Goal: Task Accomplishment & Management: Use online tool/utility

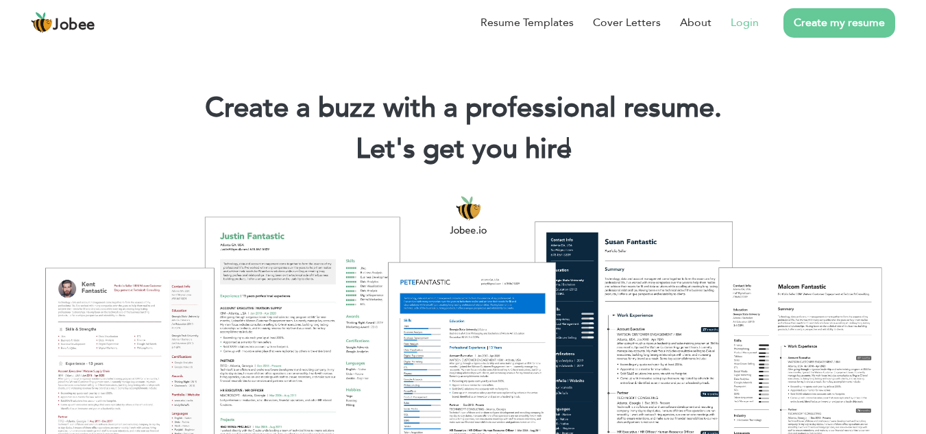
click at [734, 24] on link "Login" at bounding box center [744, 22] width 28 height 16
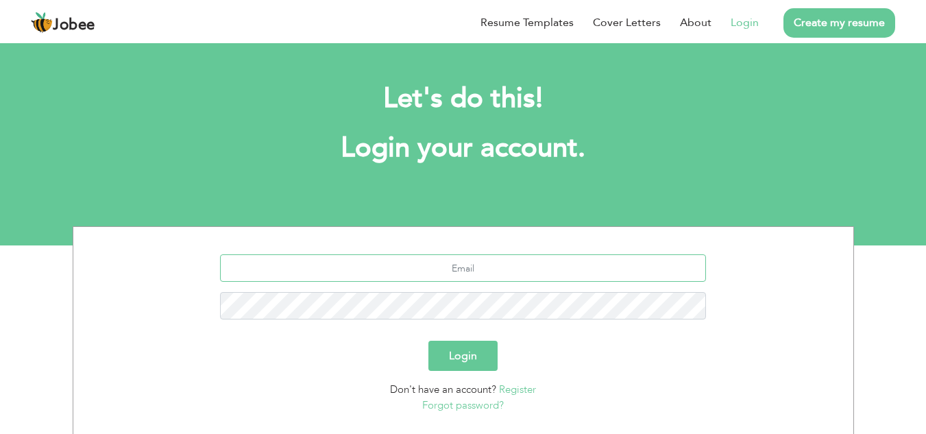
click at [454, 262] on input "text" at bounding box center [463, 267] width 486 height 27
type input "itsyasirnuman@gmail.com"
click at [471, 347] on button "Login" at bounding box center [462, 355] width 69 height 30
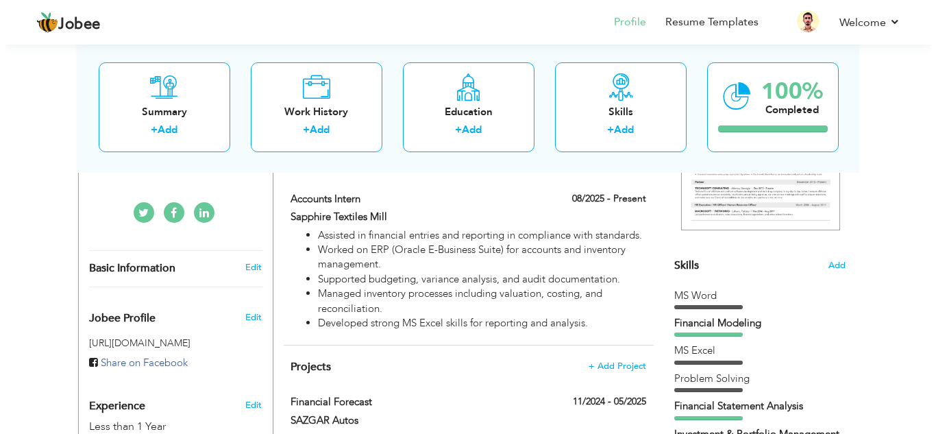
scroll to position [274, 0]
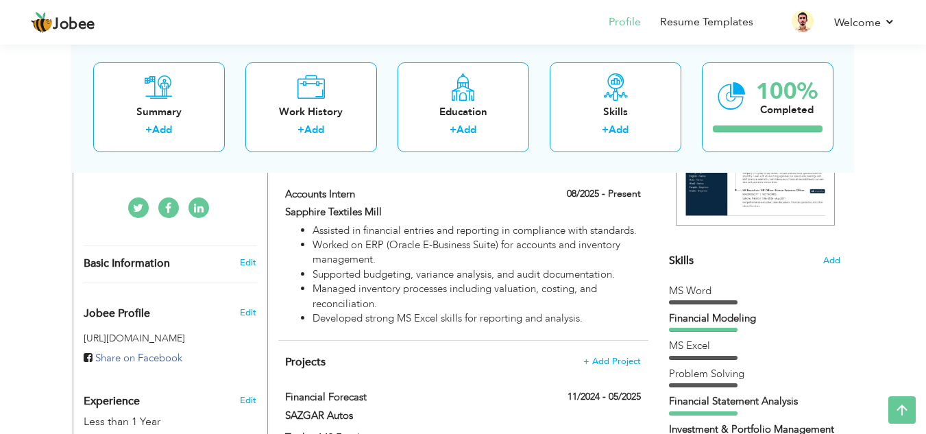
click at [695, 265] on div "Skills Add" at bounding box center [754, 126] width 171 height 284
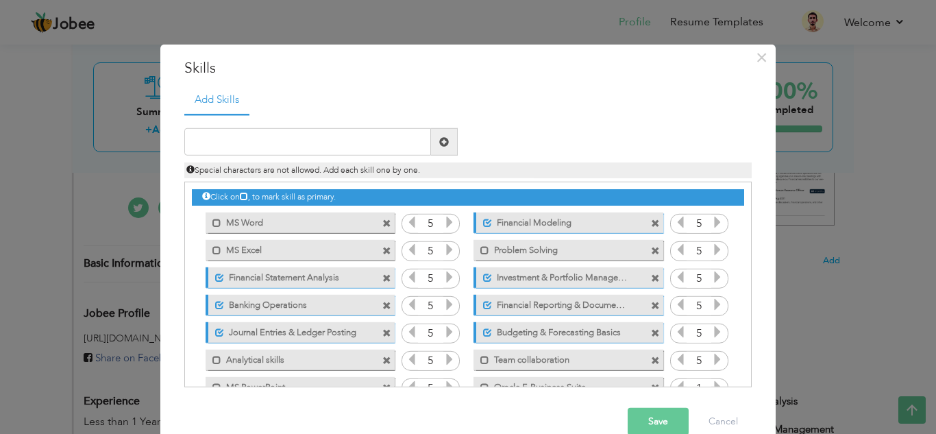
click at [261, 95] on ul "Add Skills" at bounding box center [467, 99] width 567 height 28
drag, startPoint x: 261, startPoint y: 95, endPoint x: 256, endPoint y: 103, distance: 10.5
click at [258, 101] on ul "Add Skills" at bounding box center [467, 99] width 567 height 28
drag, startPoint x: 256, startPoint y: 103, endPoint x: 253, endPoint y: 112, distance: 9.1
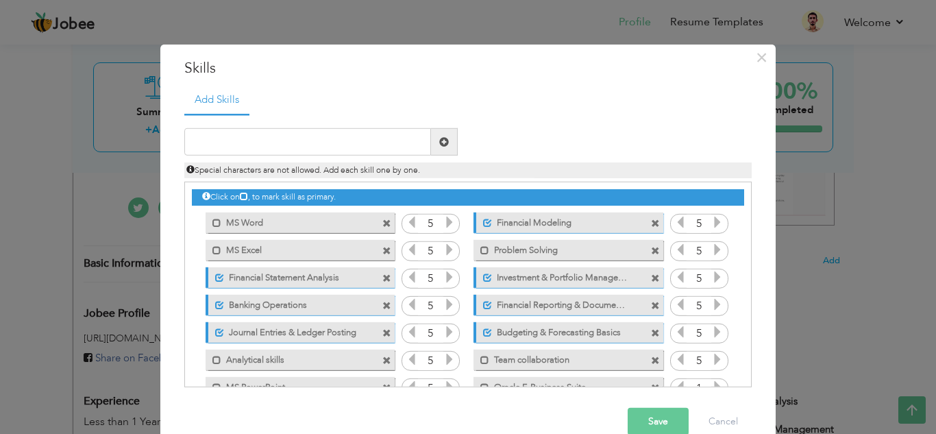
click at [256, 110] on ul "Add Skills" at bounding box center [467, 99] width 567 height 28
click at [253, 112] on ul "Add Skills" at bounding box center [467, 99] width 567 height 28
click at [282, 99] on ul "Add Skills" at bounding box center [467, 99] width 567 height 28
click at [310, 126] on div "Add Skills Duplicate entry MS Word 5 5 5" at bounding box center [468, 241] width 588 height 312
drag, startPoint x: 312, startPoint y: 110, endPoint x: 307, endPoint y: 87, distance: 23.9
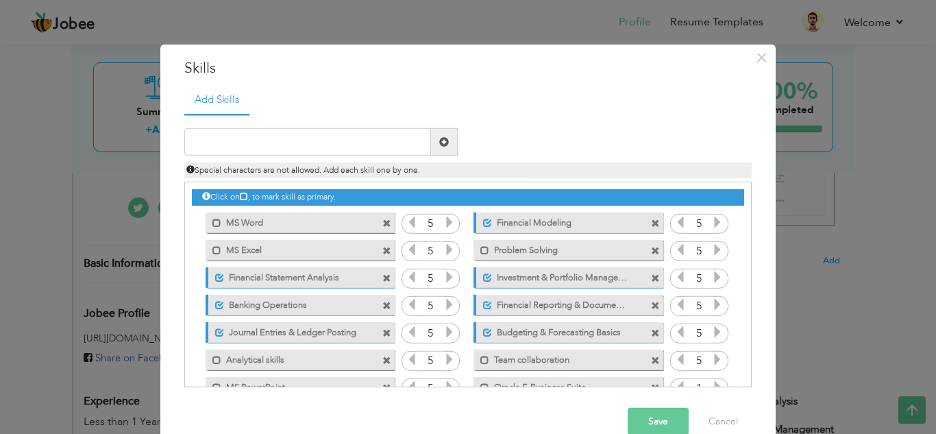
click at [310, 100] on ul "Add Skills" at bounding box center [467, 99] width 567 height 28
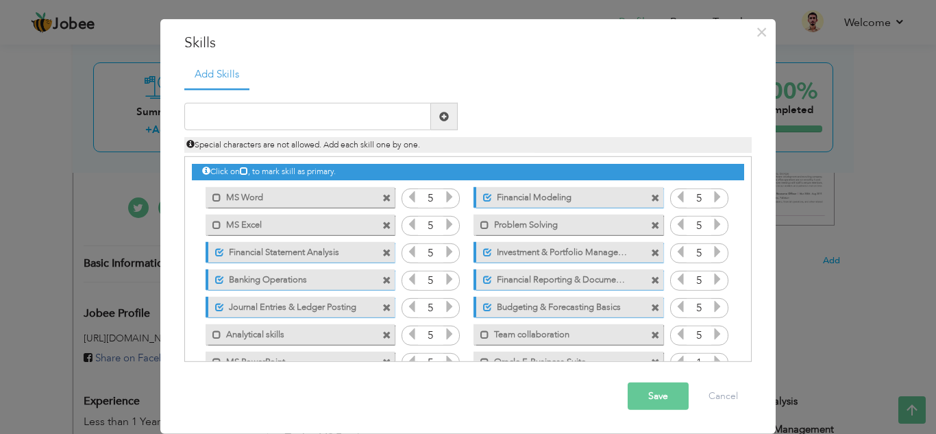
scroll to position [31, 0]
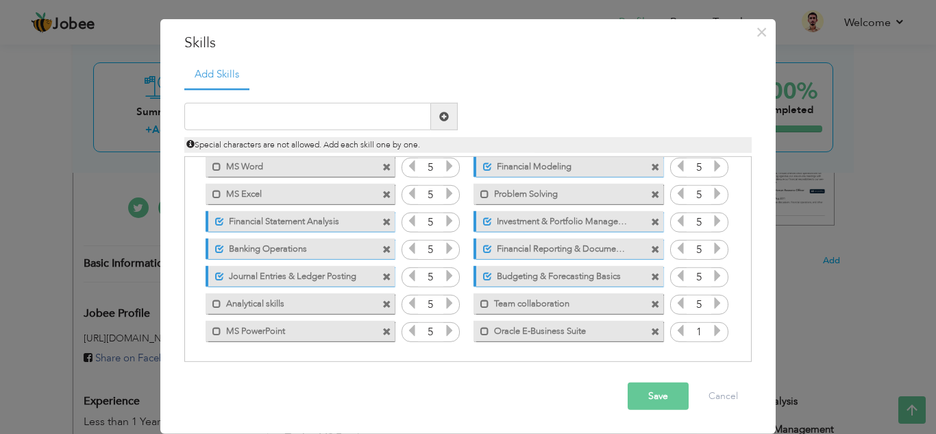
click at [610, 72] on ul "Add Skills" at bounding box center [467, 74] width 567 height 28
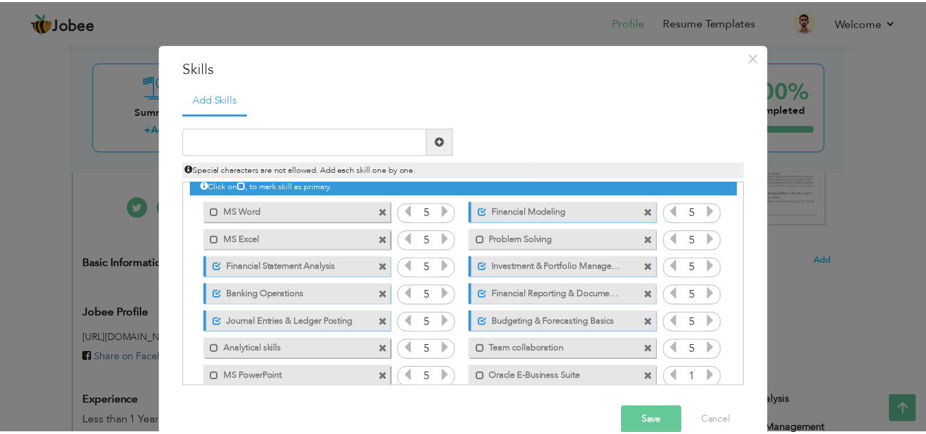
scroll to position [0, 0]
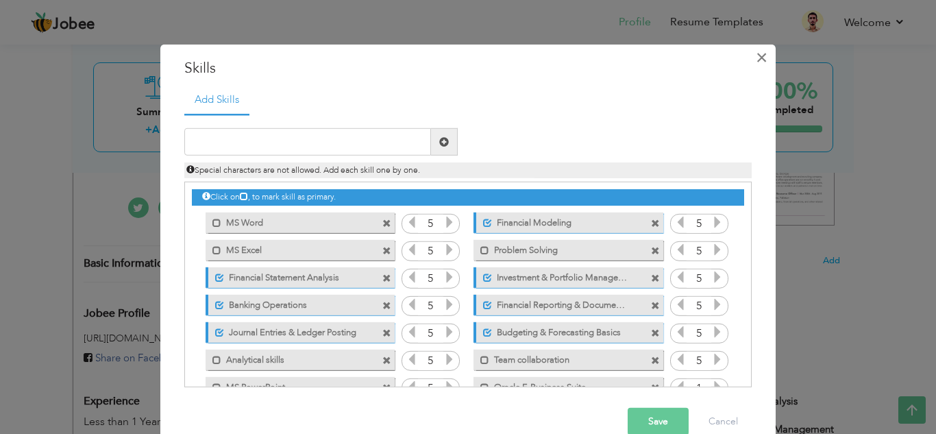
click at [756, 57] on span "×" at bounding box center [762, 57] width 12 height 25
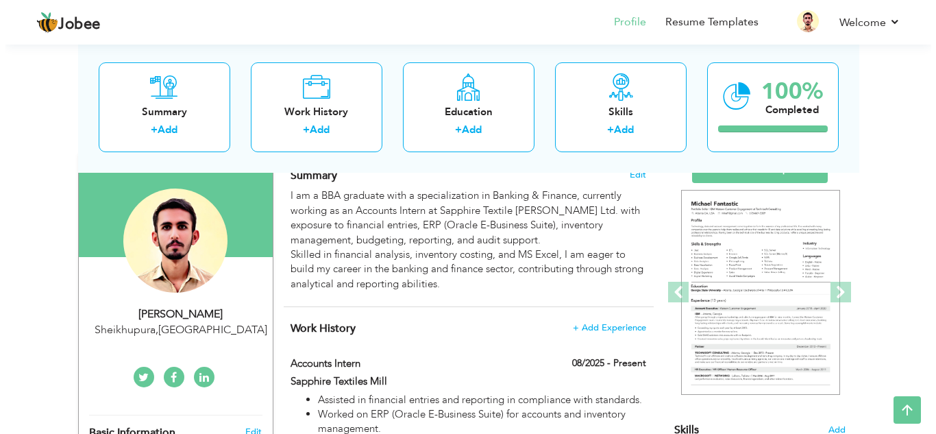
scroll to position [173, 0]
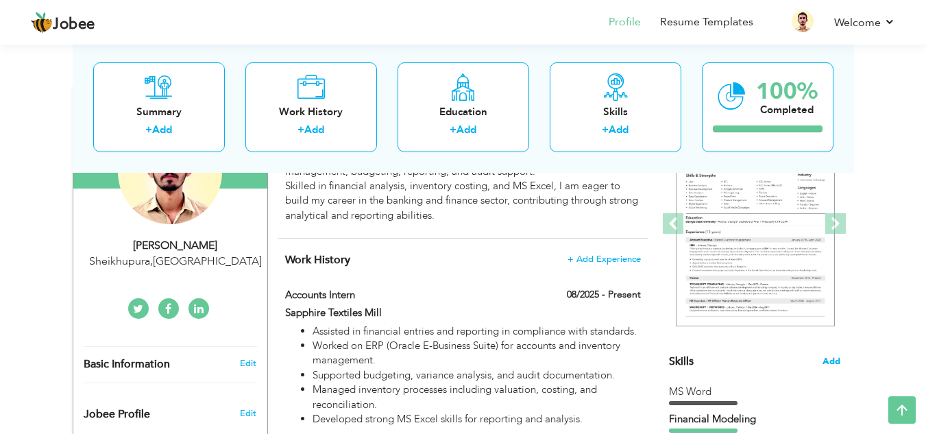
click at [834, 357] on span "Add" at bounding box center [831, 361] width 18 height 13
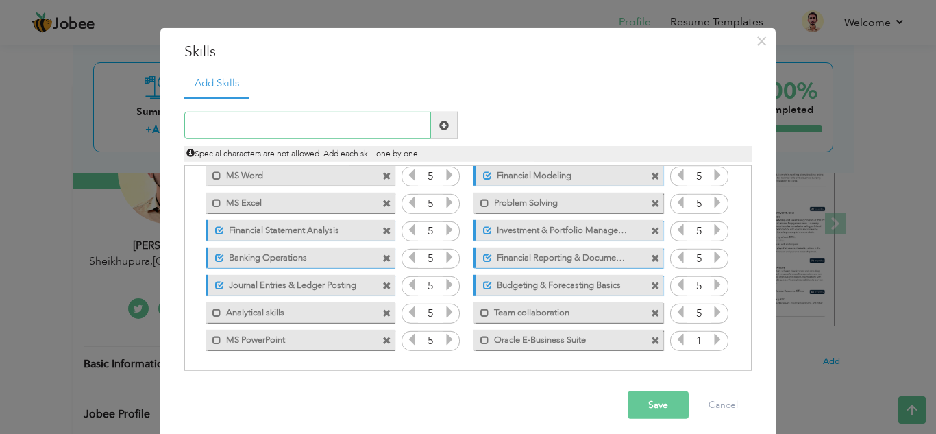
scroll to position [25, 0]
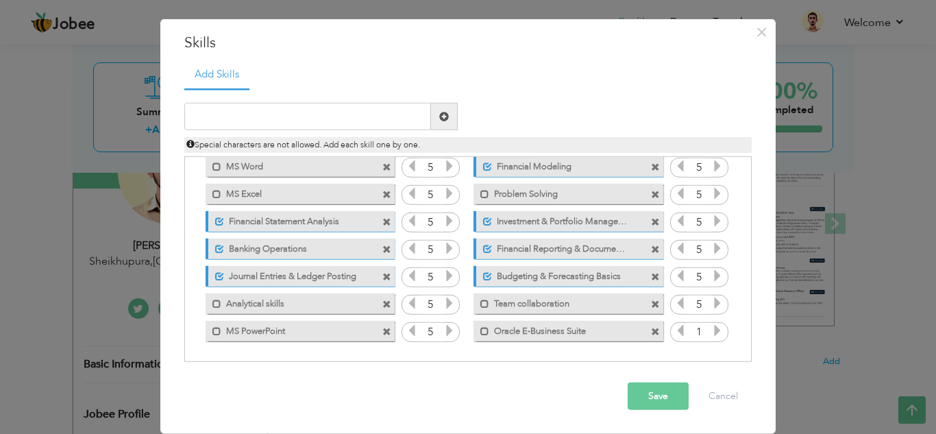
click at [711, 336] on icon at bounding box center [717, 330] width 12 height 12
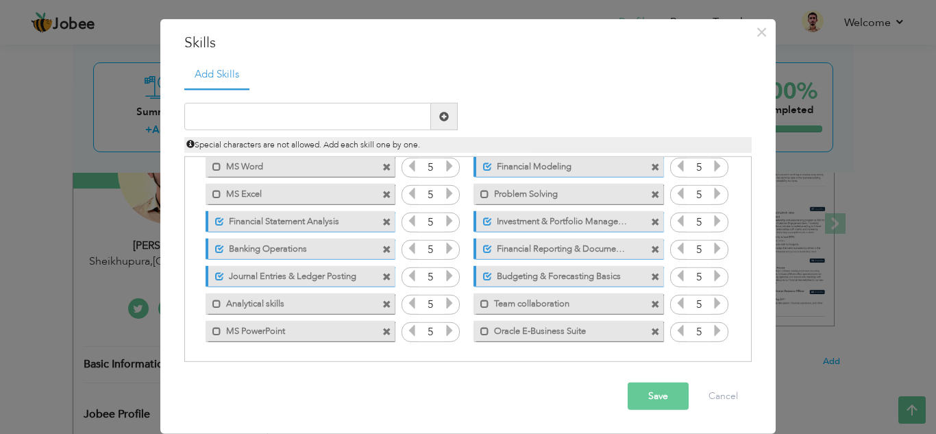
click at [711, 336] on icon at bounding box center [717, 330] width 12 height 12
drag, startPoint x: 657, startPoint y: 397, endPoint x: 645, endPoint y: 377, distance: 23.0
click at [655, 391] on button "Save" at bounding box center [658, 395] width 61 height 27
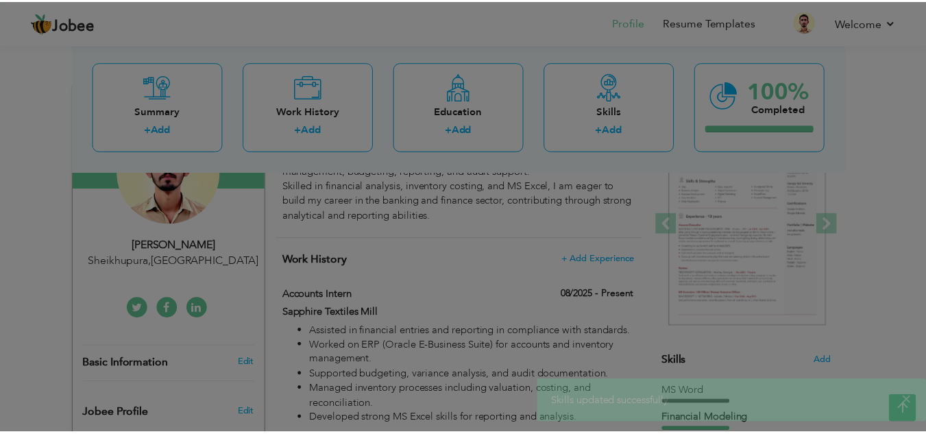
scroll to position [0, 0]
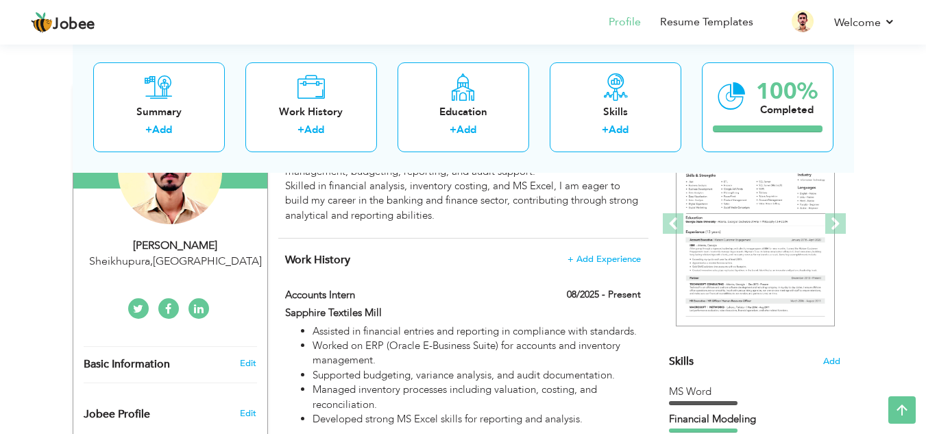
drag, startPoint x: 773, startPoint y: 5, endPoint x: 0, endPoint y: 168, distance: 789.8
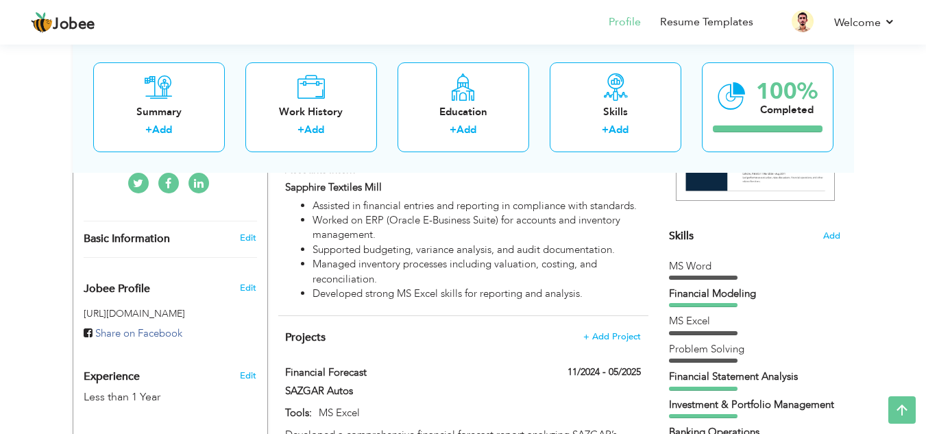
scroll to position [36, 0]
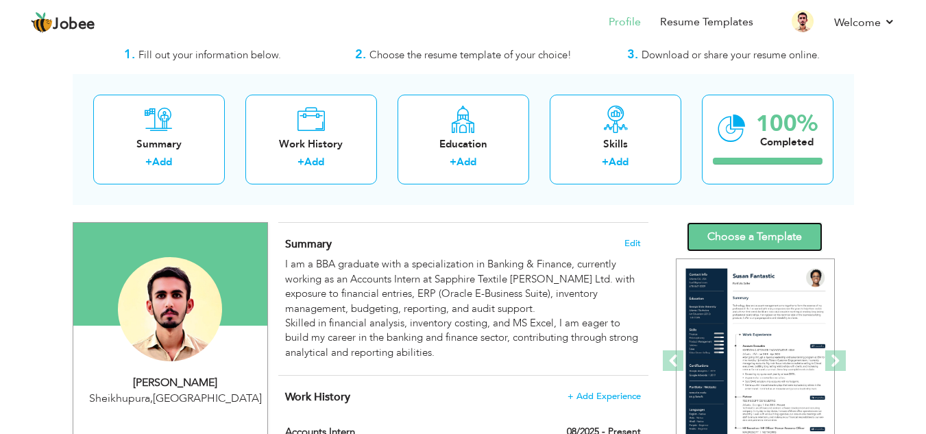
click at [757, 242] on link "Choose a Template" at bounding box center [754, 236] width 136 height 29
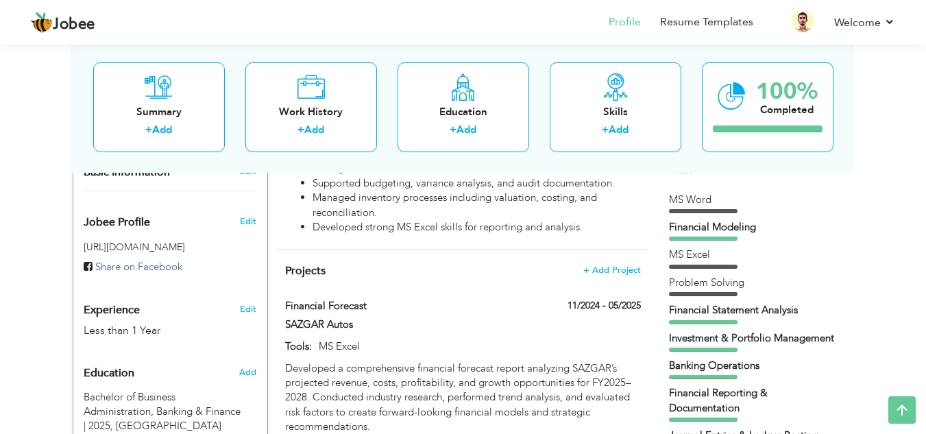
scroll to position [298, 0]
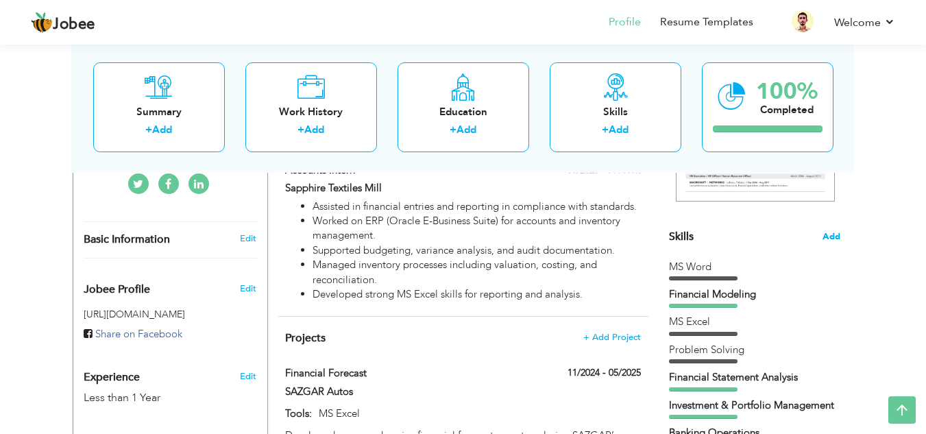
click at [823, 238] on span "Add" at bounding box center [831, 236] width 18 height 13
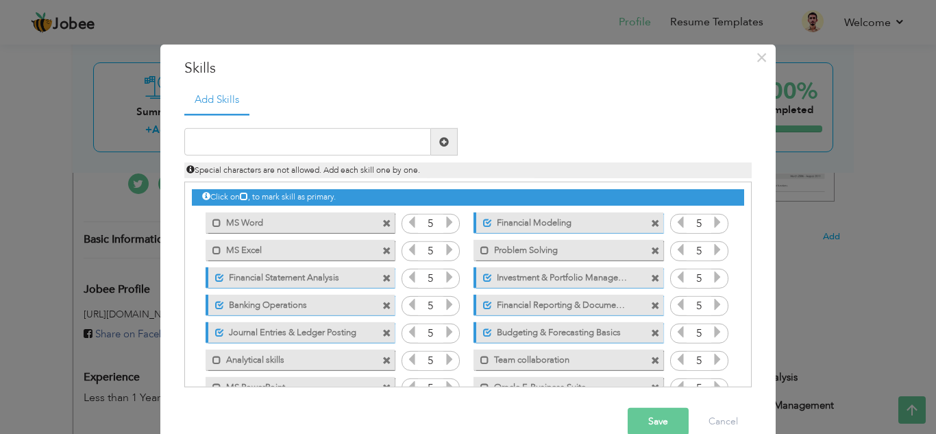
click at [382, 223] on span at bounding box center [386, 223] width 9 height 9
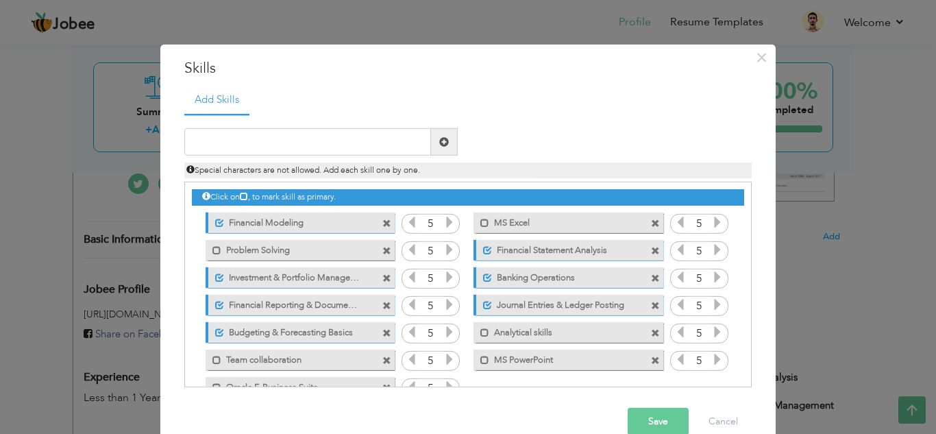
click at [382, 223] on span at bounding box center [386, 223] width 9 height 9
click at [651, 223] on span at bounding box center [655, 223] width 9 height 9
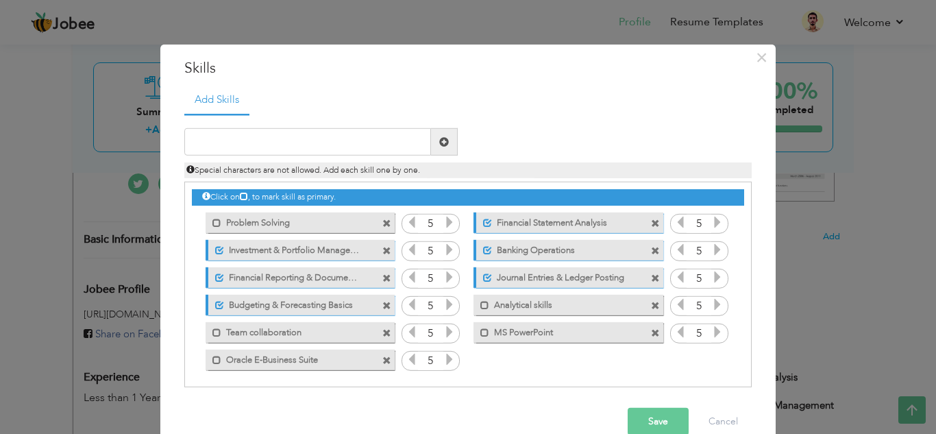
click at [382, 223] on span at bounding box center [386, 223] width 9 height 9
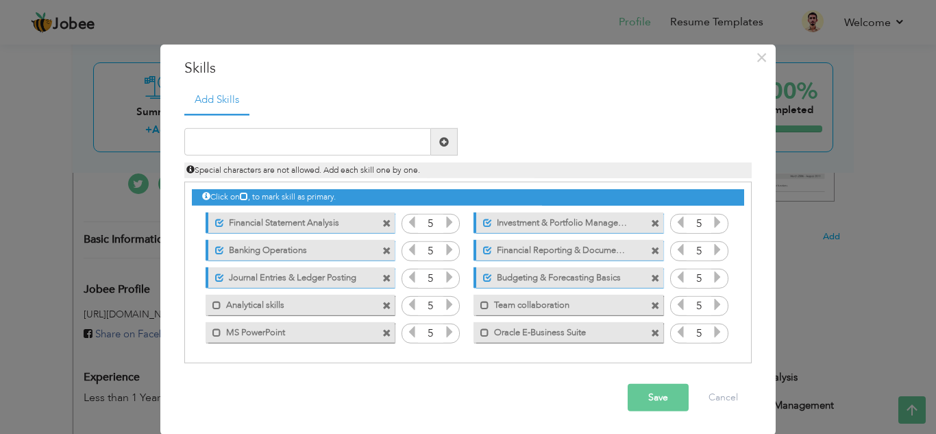
click at [382, 223] on span at bounding box center [386, 223] width 9 height 9
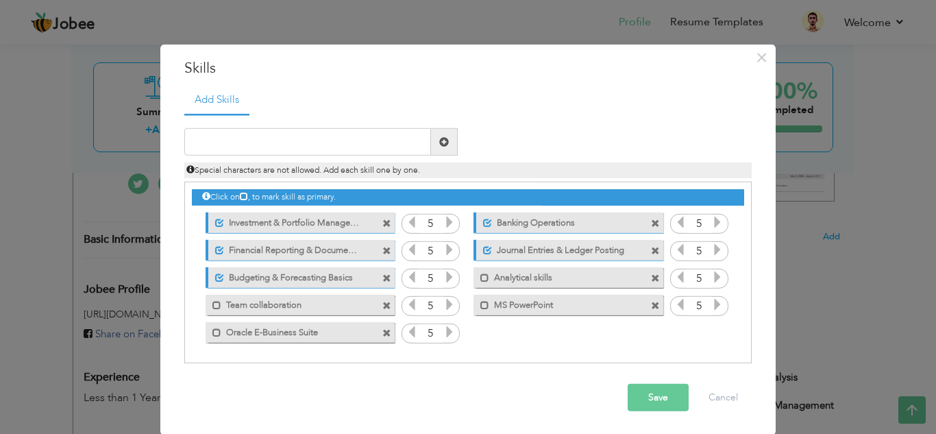
click at [382, 223] on span at bounding box center [386, 223] width 9 height 9
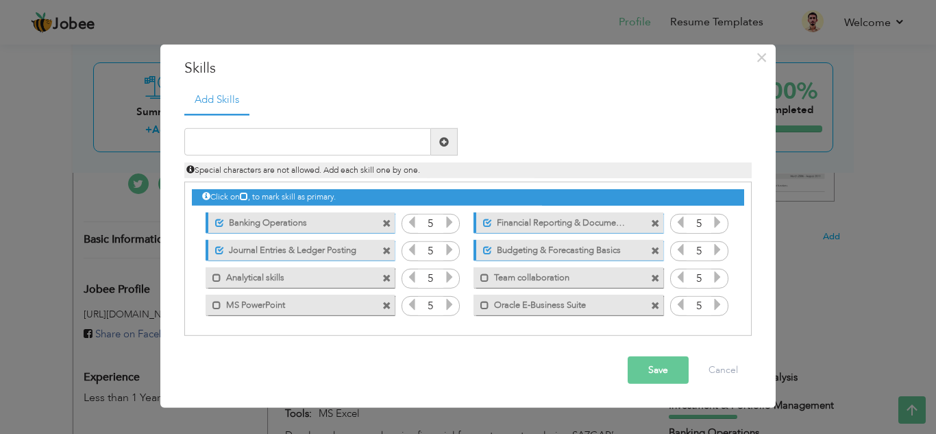
click at [381, 225] on div "Unmark as primary skill. Banking Operations" at bounding box center [300, 222] width 189 height 21
click at [387, 224] on span at bounding box center [386, 223] width 9 height 9
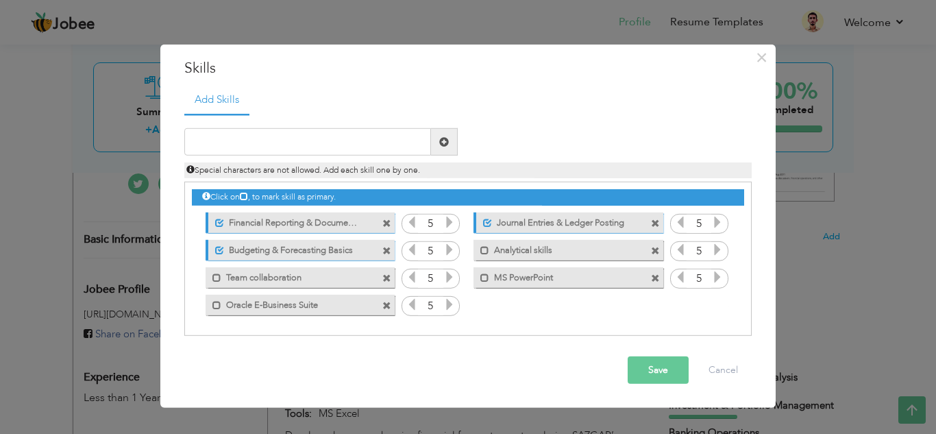
click at [387, 224] on span at bounding box center [386, 223] width 9 height 9
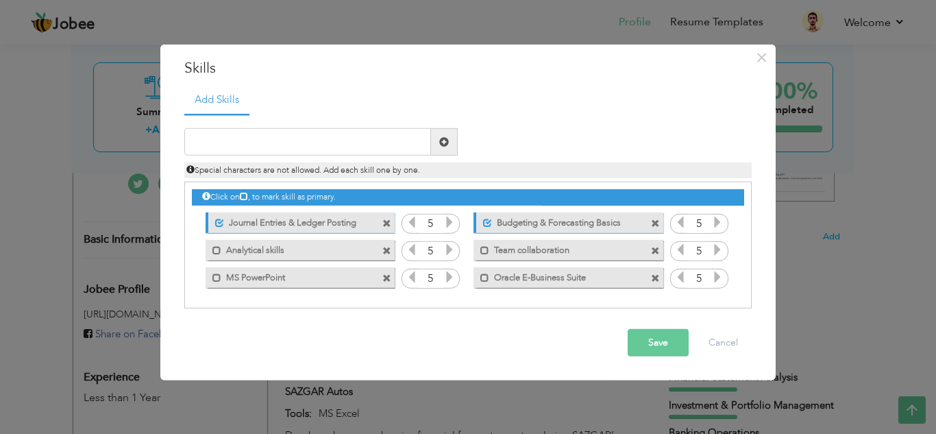
click at [387, 224] on span at bounding box center [386, 223] width 9 height 9
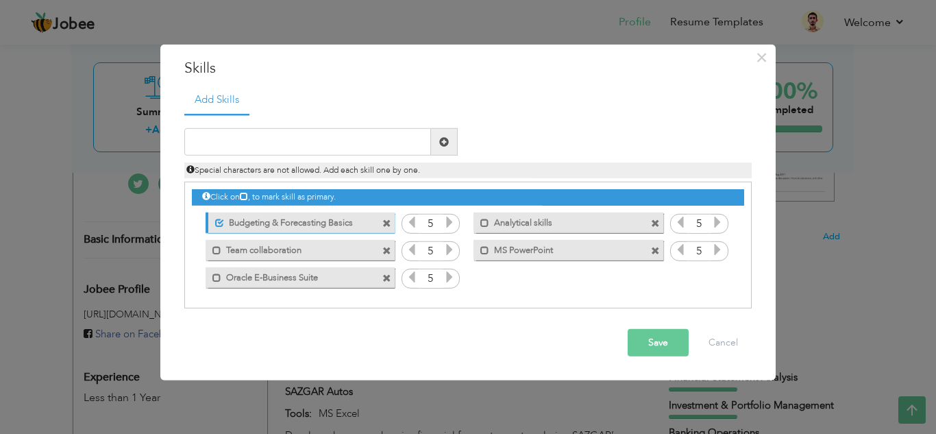
click at [387, 224] on span at bounding box center [386, 223] width 9 height 9
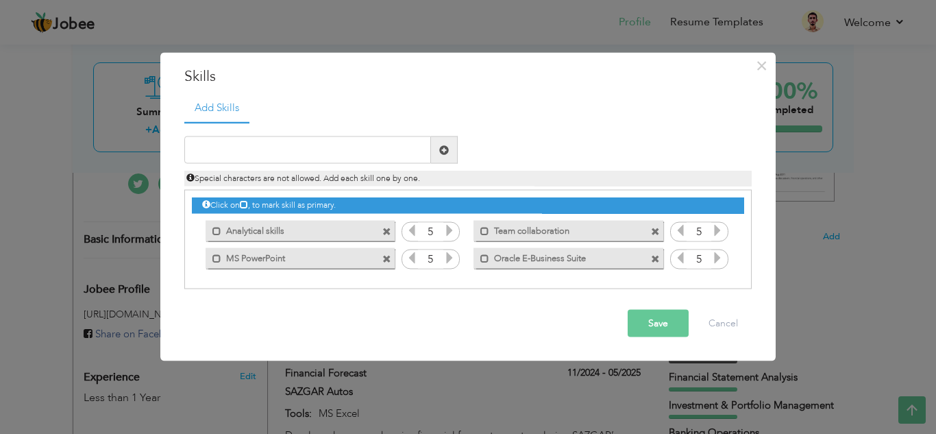
click at [387, 224] on span at bounding box center [388, 227] width 12 height 14
click at [651, 224] on span at bounding box center [657, 227] width 12 height 14
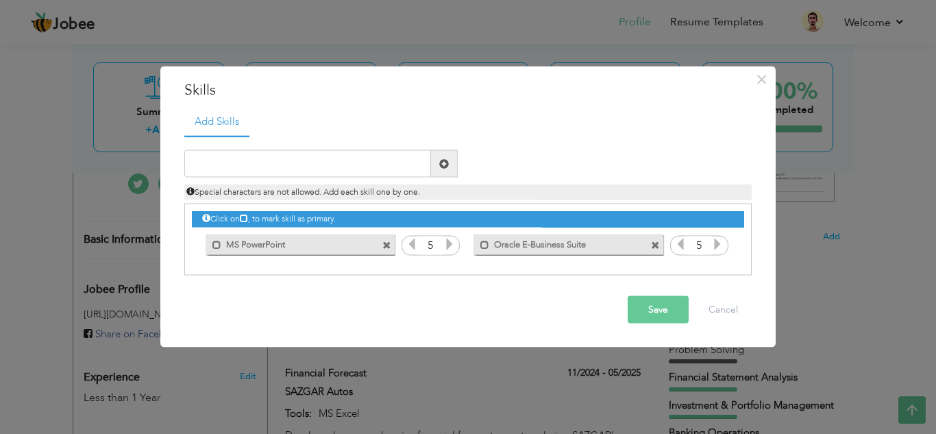
click at [388, 247] on span at bounding box center [386, 244] width 9 height 9
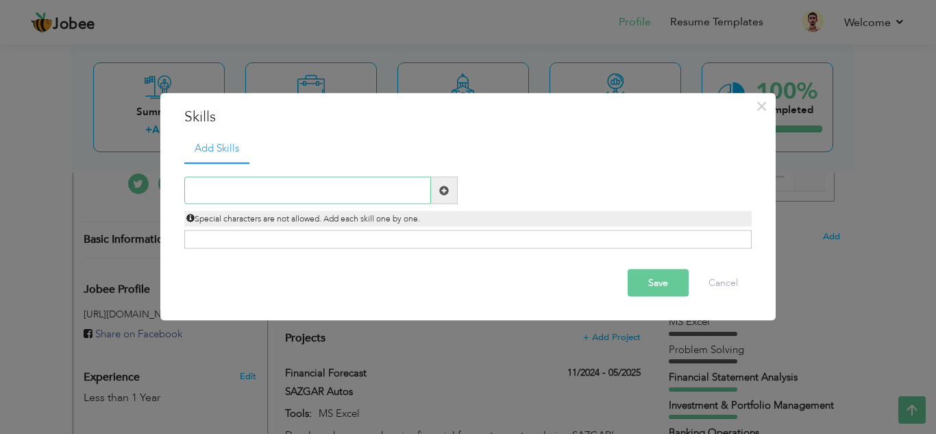
click at [267, 182] on input "text" at bounding box center [307, 190] width 247 height 27
type input "f"
type input "Finacial Statement Analysis"
click at [442, 193] on span at bounding box center [444, 190] width 10 height 10
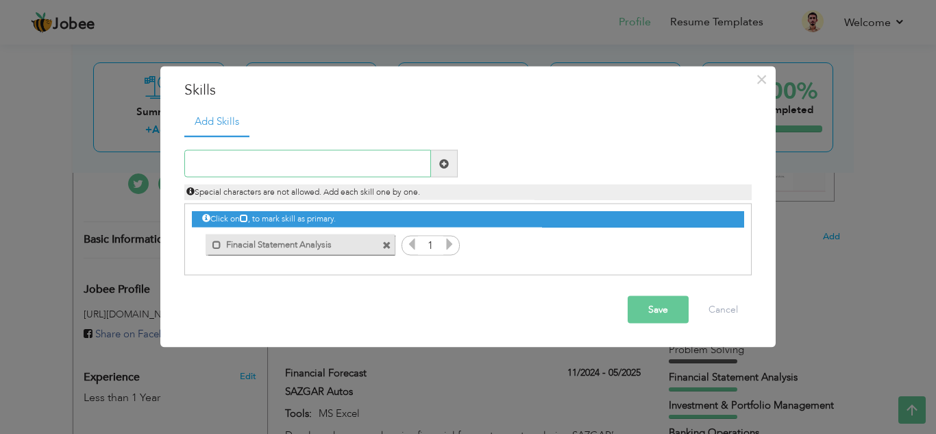
click at [286, 164] on input "text" at bounding box center [307, 163] width 247 height 27
type input "Banking Operations"
click at [443, 161] on span at bounding box center [444, 163] width 10 height 10
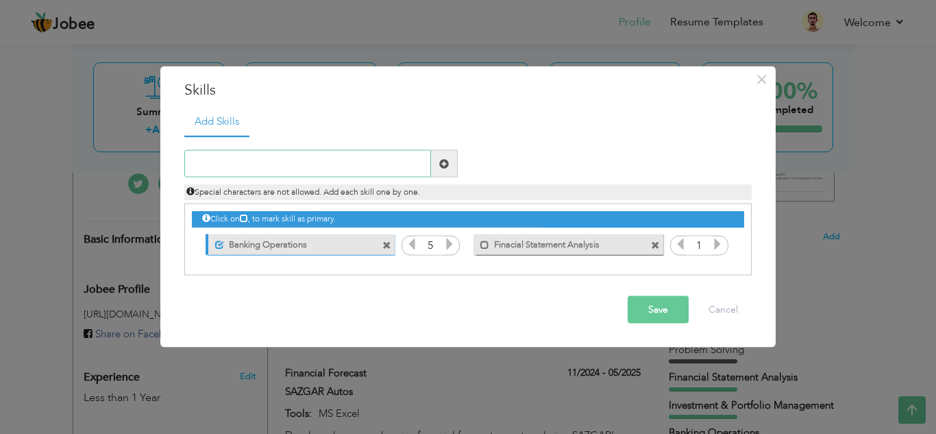
click at [245, 162] on input "text" at bounding box center [307, 163] width 247 height 27
type input "Financial Modelling"
click at [442, 158] on span at bounding box center [444, 163] width 10 height 10
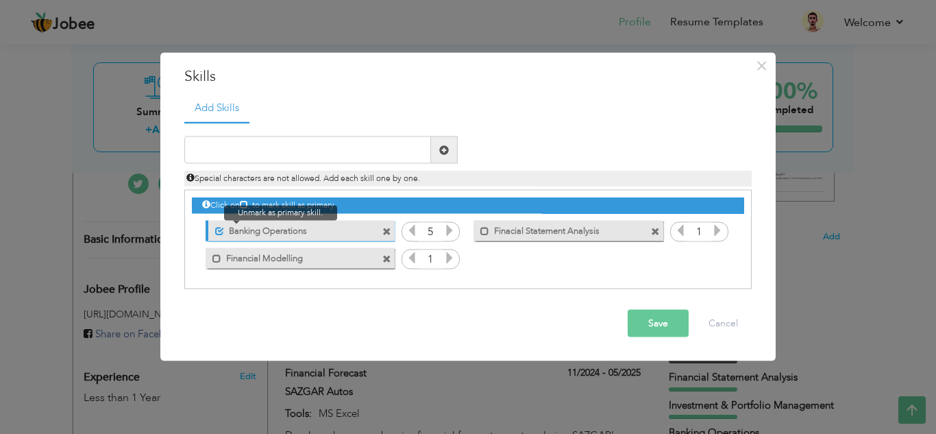
click at [219, 232] on span at bounding box center [219, 230] width 9 height 9
click at [324, 153] on input "text" at bounding box center [307, 149] width 247 height 27
type input "i"
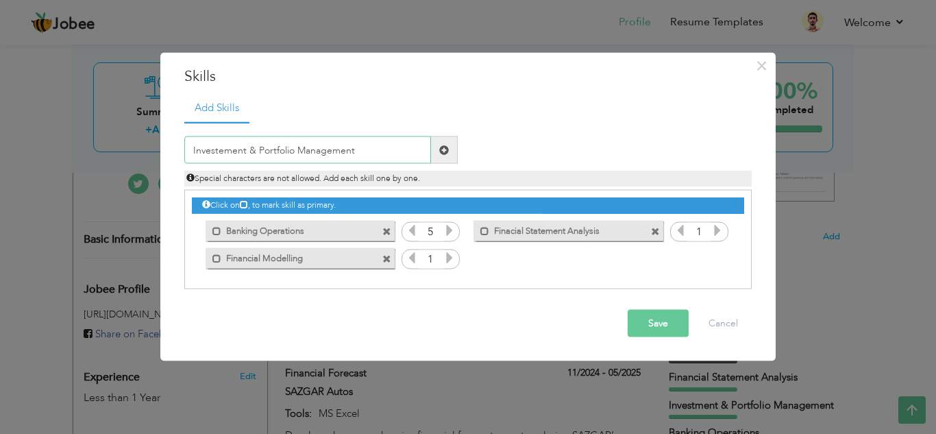
type input "Investement & Portfolio Management"
drag, startPoint x: 451, startPoint y: 155, endPoint x: 444, endPoint y: 154, distance: 6.9
click at [446, 154] on span at bounding box center [444, 149] width 27 height 27
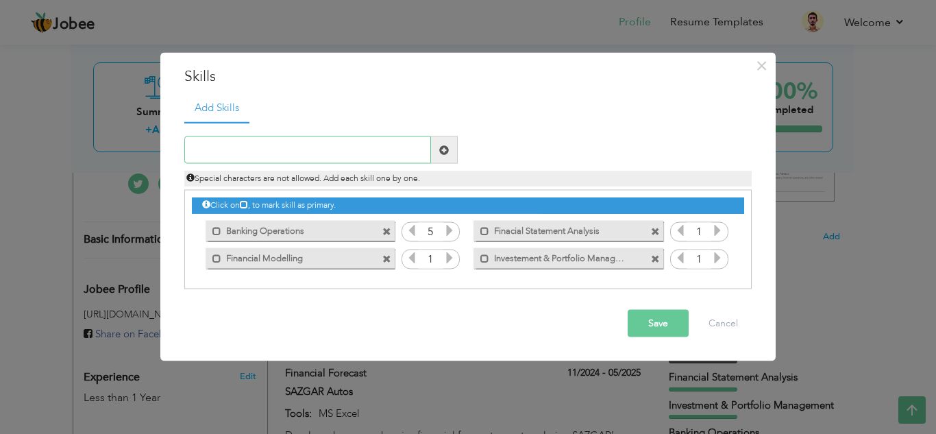
click at [246, 143] on input "text" at bounding box center [307, 149] width 247 height 27
type input "Budgeting & Forecasting Basics"
click at [439, 149] on span at bounding box center [444, 150] width 10 height 10
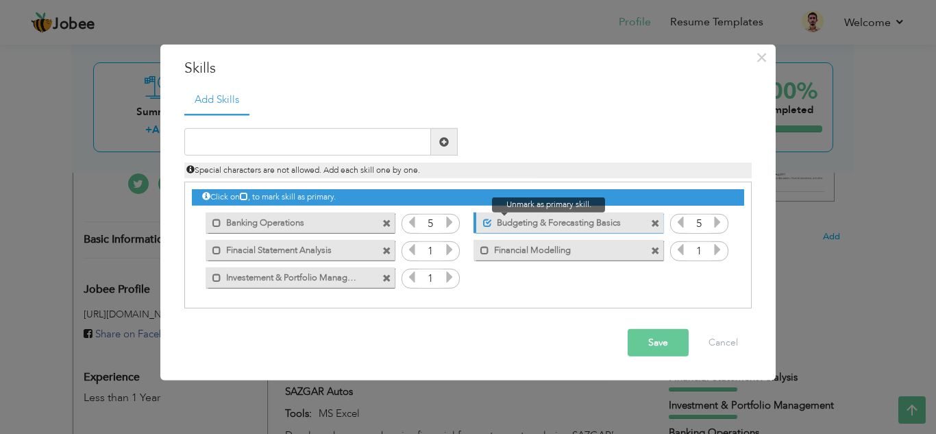
click at [489, 219] on span at bounding box center [487, 222] width 9 height 9
click at [310, 136] on input "text" at bounding box center [307, 141] width 247 height 27
type input "Financial Reporting & Documentation"
click at [440, 141] on span at bounding box center [444, 142] width 10 height 10
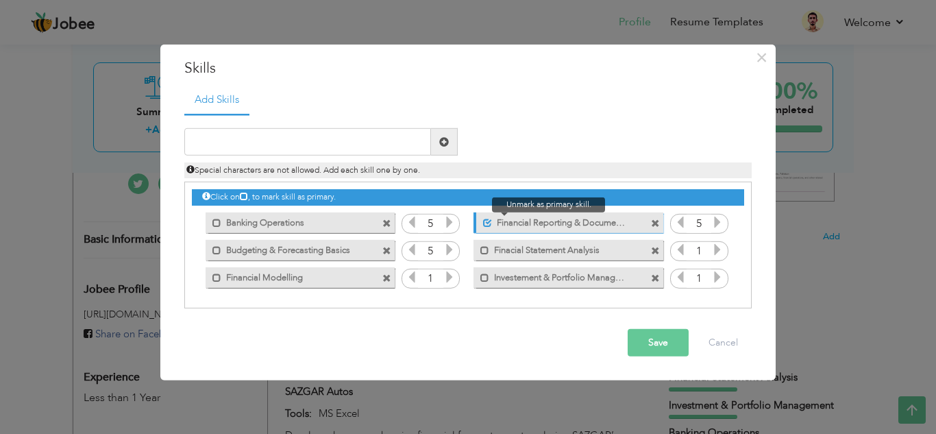
click at [490, 221] on span at bounding box center [487, 222] width 9 height 9
click at [717, 251] on icon at bounding box center [717, 249] width 12 height 12
click at [717, 249] on icon at bounding box center [717, 249] width 12 height 12
click at [717, 250] on icon at bounding box center [717, 249] width 12 height 12
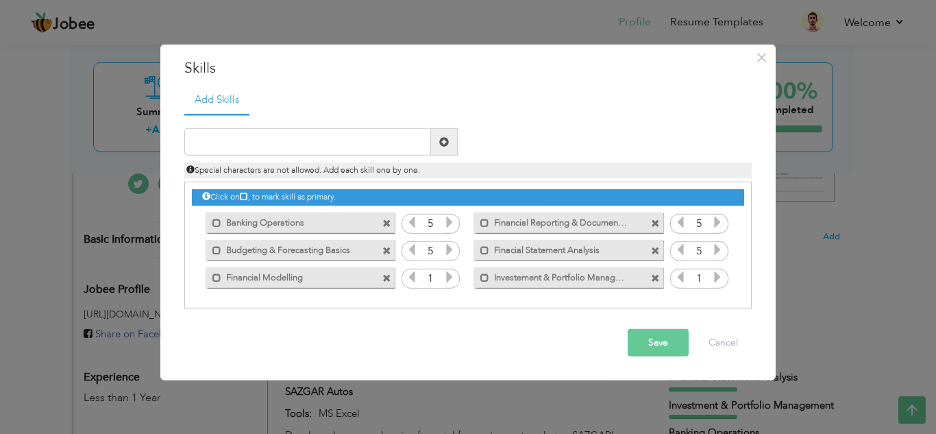
click at [717, 251] on icon at bounding box center [717, 249] width 12 height 12
drag, startPoint x: 717, startPoint y: 251, endPoint x: 719, endPoint y: 271, distance: 20.7
click at [719, 253] on icon at bounding box center [717, 249] width 12 height 12
click at [718, 275] on icon at bounding box center [717, 277] width 12 height 12
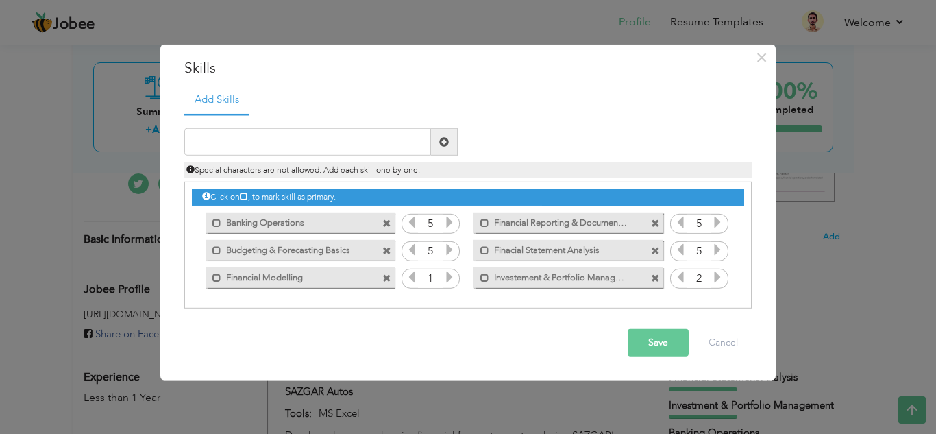
click at [718, 275] on icon at bounding box center [717, 277] width 12 height 12
click at [718, 296] on div "Click on , to mark skill as primary." at bounding box center [467, 245] width 567 height 127
click at [717, 295] on div "Click on , to mark skill as primary." at bounding box center [467, 245] width 567 height 127
click at [713, 277] on icon at bounding box center [717, 277] width 12 height 12
click at [445, 272] on icon at bounding box center [449, 277] width 12 height 12
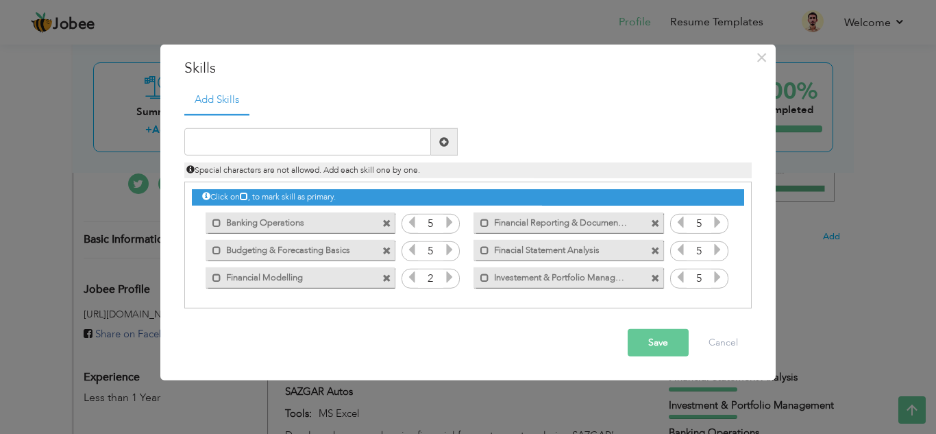
click at [445, 272] on icon at bounding box center [449, 277] width 12 height 12
click at [666, 354] on button "Save" at bounding box center [658, 342] width 61 height 27
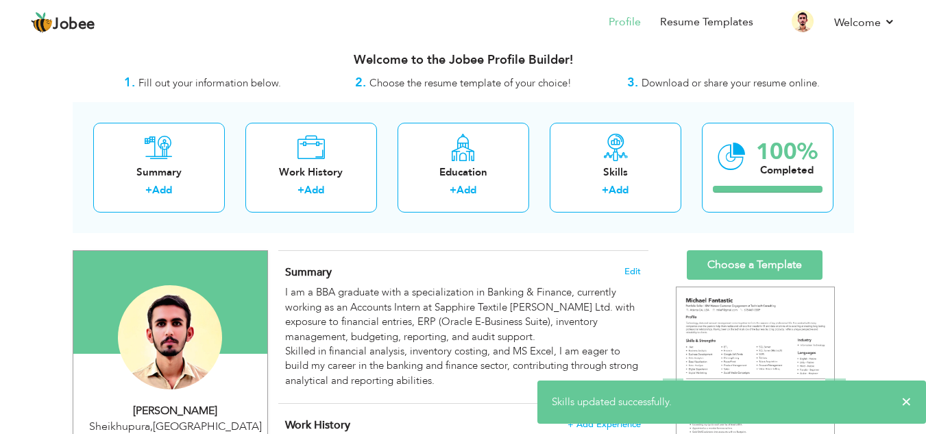
scroll to position [0, 0]
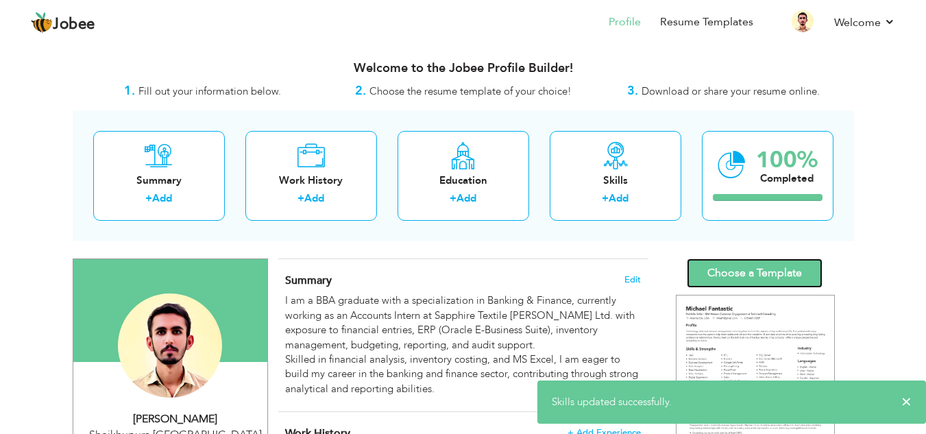
click at [731, 282] on link "Choose a Template" at bounding box center [754, 272] width 136 height 29
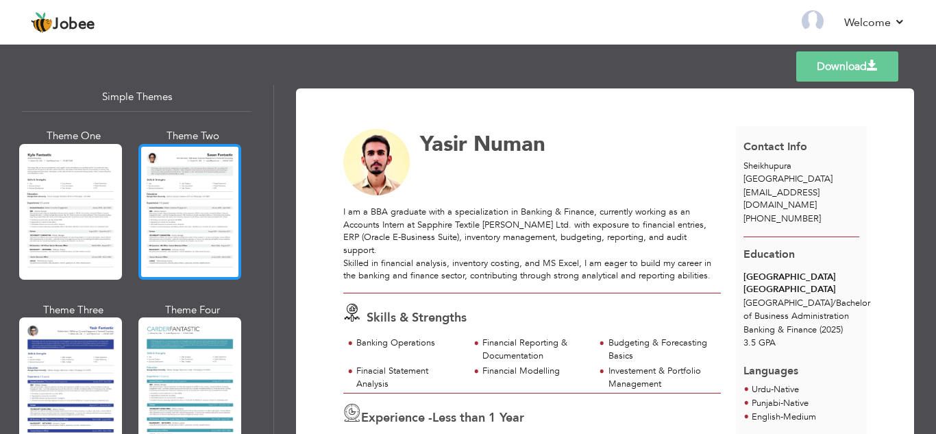
scroll to position [2444, 0]
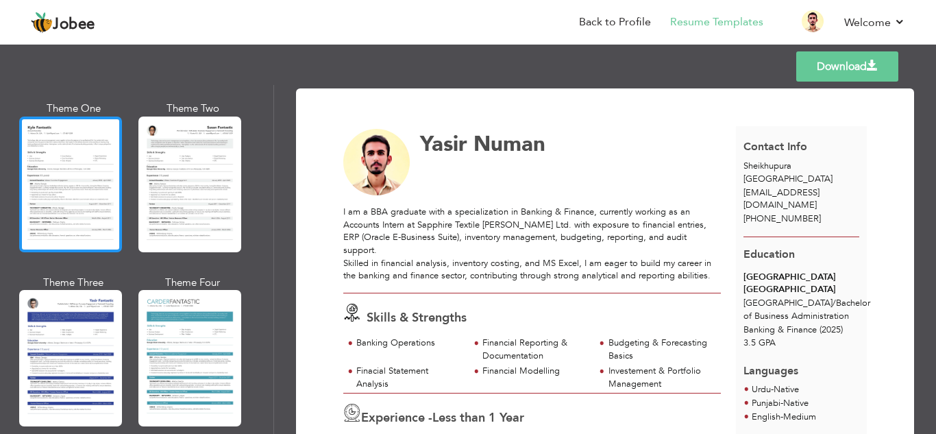
click at [76, 195] on div at bounding box center [70, 184] width 103 height 136
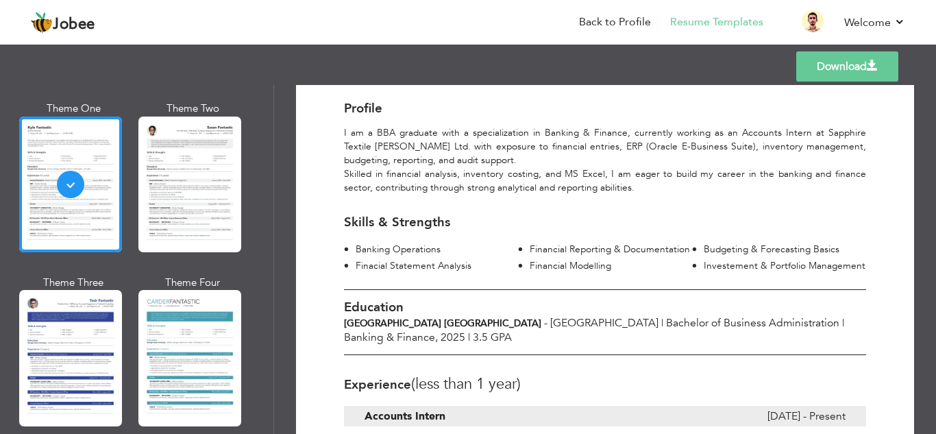
scroll to position [137, 0]
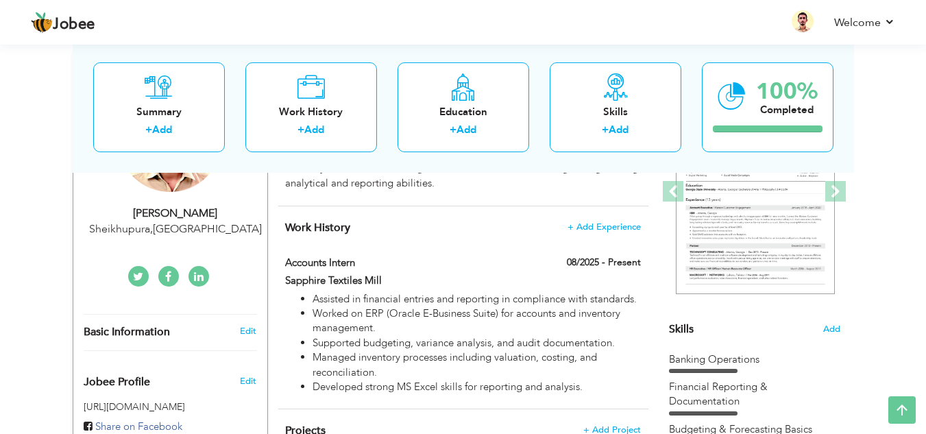
scroll to position [343, 0]
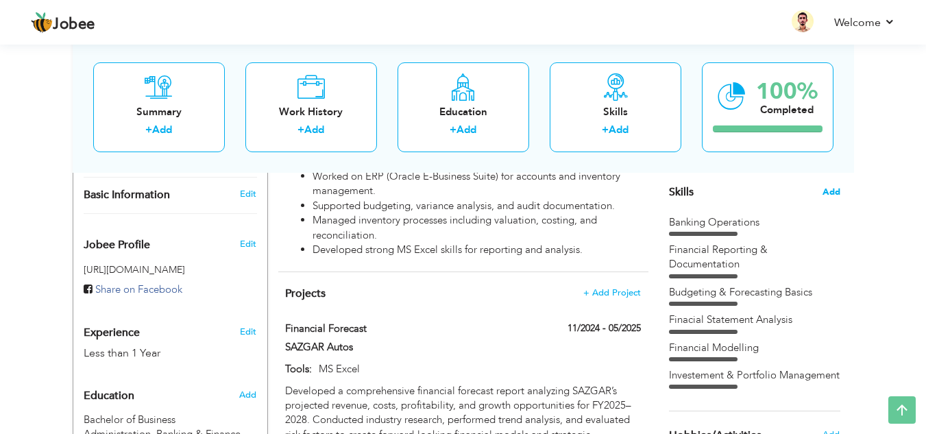
click at [828, 190] on span "Add" at bounding box center [831, 192] width 18 height 13
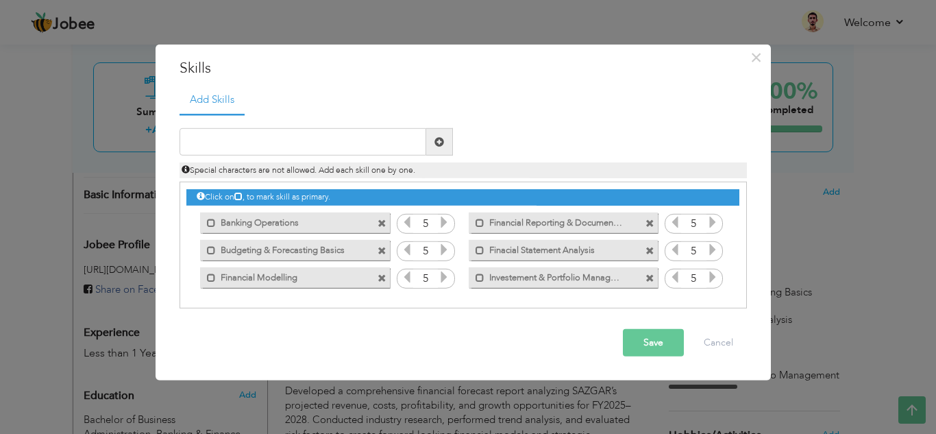
drag, startPoint x: 310, startPoint y: 223, endPoint x: 324, endPoint y: 258, distance: 38.2
click at [324, 258] on div "Click on , to mark skill as primary. Mark as primary skill. Banking Operations …" at bounding box center [462, 236] width 552 height 108
drag, startPoint x: 317, startPoint y: 253, endPoint x: 319, endPoint y: 215, distance: 38.4
click at [319, 215] on div "Click on , to mark skill as primary. Mark as primary skill. Banking Operations …" at bounding box center [462, 236] width 552 height 108
drag, startPoint x: 591, startPoint y: 251, endPoint x: 289, endPoint y: 189, distance: 307.7
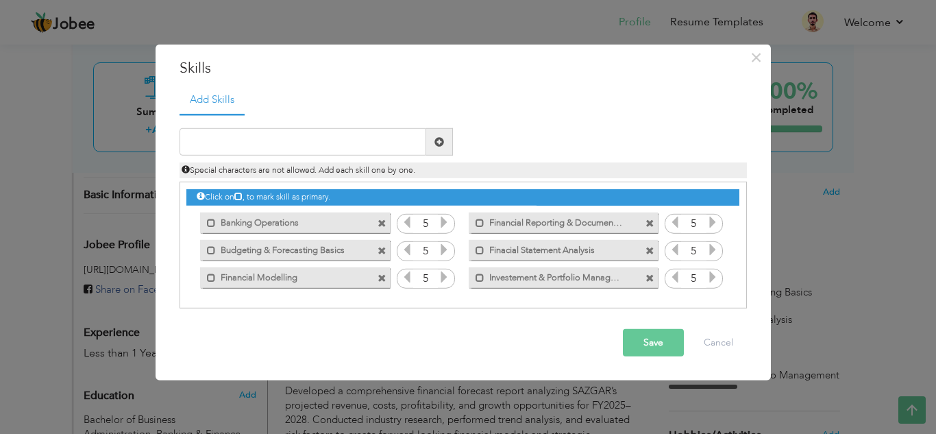
click at [303, 197] on div "Click on , to mark skill as primary. Mark as primary skill. Banking Operations …" at bounding box center [462, 236] width 552 height 108
drag, startPoint x: 211, startPoint y: 223, endPoint x: 225, endPoint y: 146, distance: 77.9
click at [225, 146] on div "Duplicate entry" at bounding box center [462, 211] width 567 height 195
click at [380, 222] on span at bounding box center [381, 223] width 9 height 9
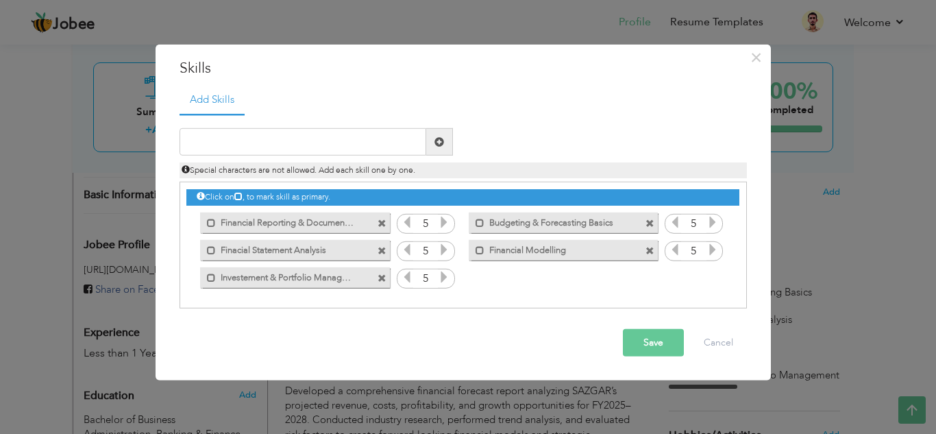
click at [380, 222] on span at bounding box center [381, 223] width 9 height 9
click at [645, 222] on span at bounding box center [651, 219] width 12 height 14
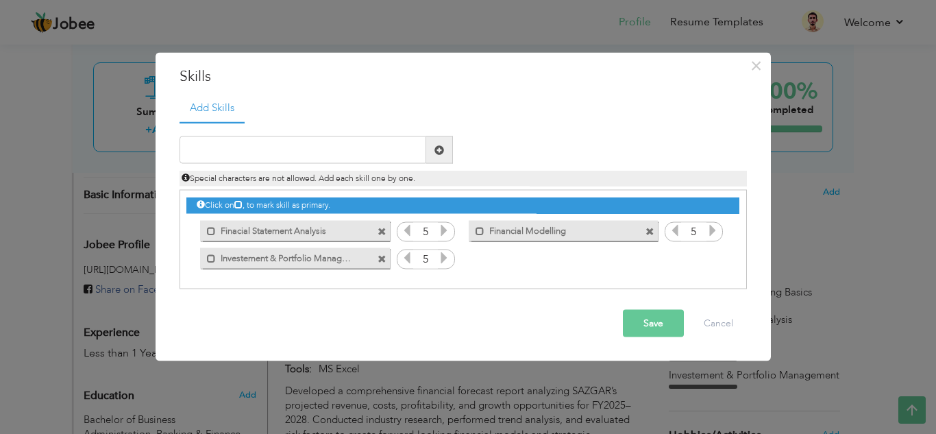
click at [380, 222] on span at bounding box center [383, 227] width 12 height 14
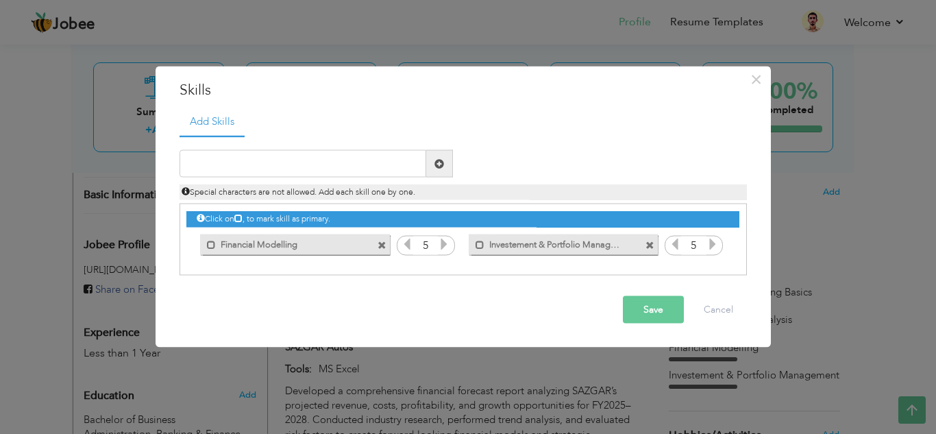
click at [382, 238] on span at bounding box center [383, 241] width 12 height 14
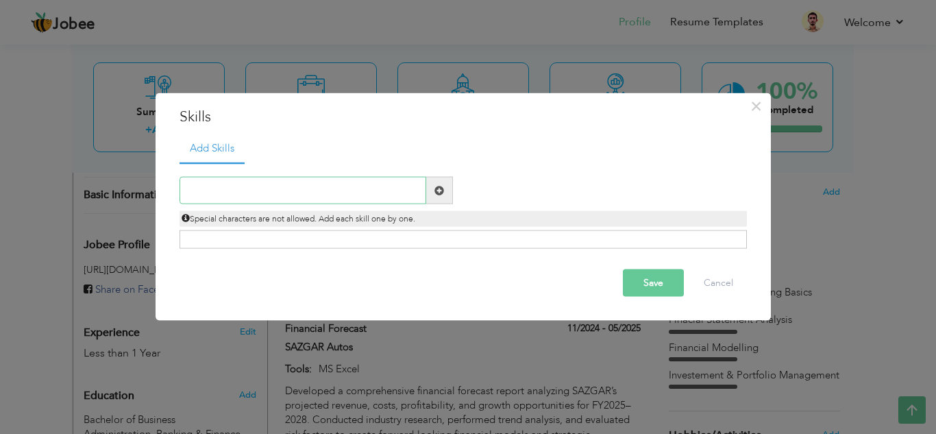
click at [303, 188] on input "text" at bounding box center [302, 190] width 247 height 27
type input "Team Collaboration"
click at [438, 193] on span at bounding box center [439, 190] width 10 height 10
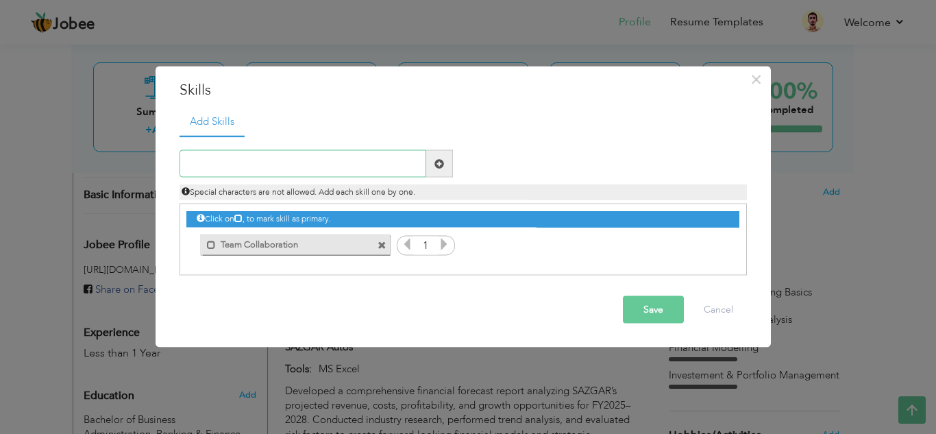
click at [237, 159] on input "text" at bounding box center [302, 163] width 247 height 27
type input "Problem Solving"
click at [439, 166] on span at bounding box center [439, 163] width 10 height 10
click at [206, 169] on input "text" at bounding box center [302, 163] width 247 height 27
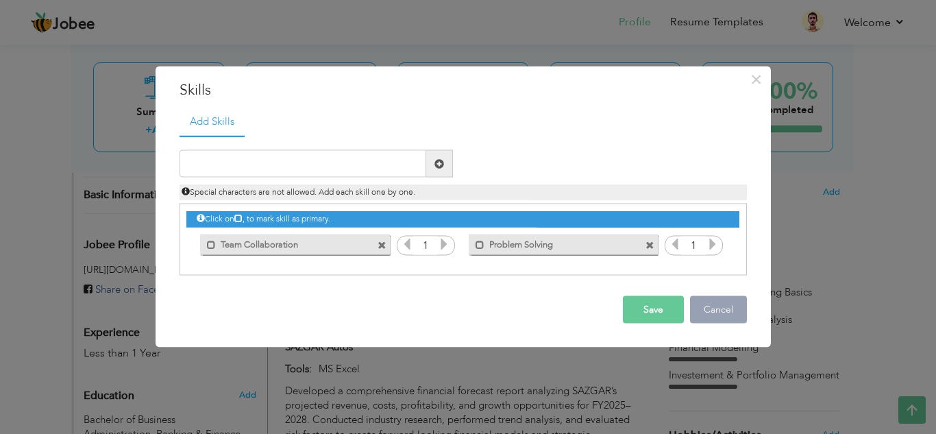
click at [727, 306] on button "Cancel" at bounding box center [718, 309] width 57 height 27
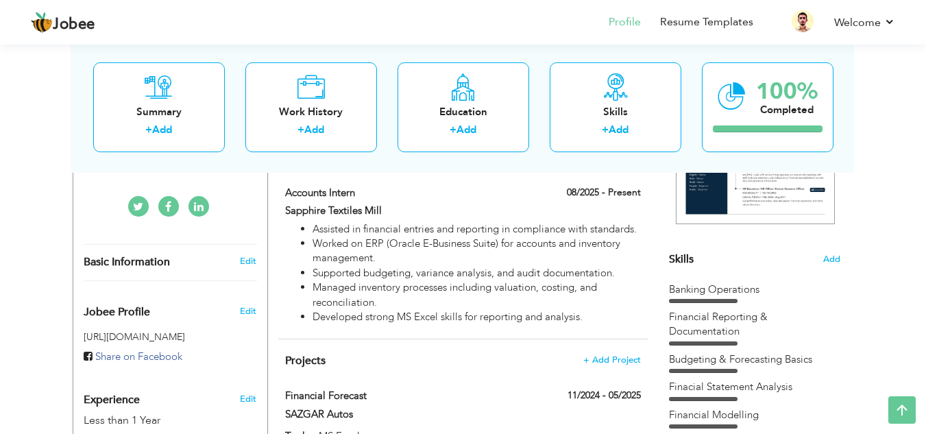
scroll to position [274, 0]
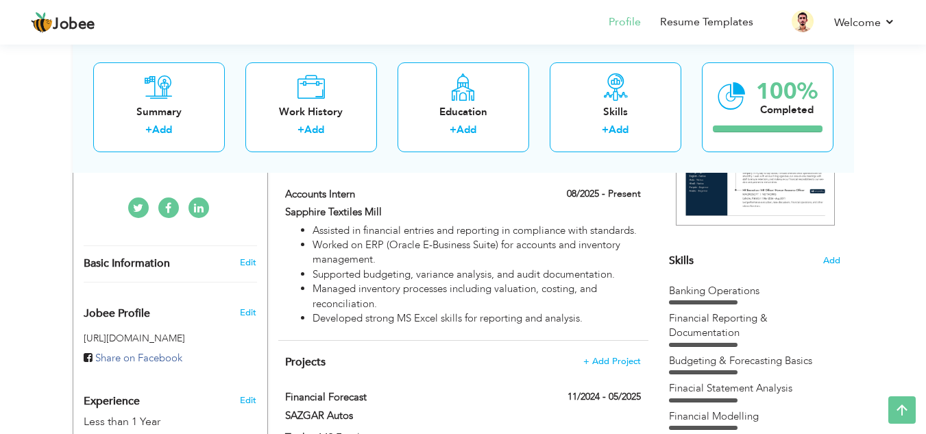
click at [819, 258] on div "Skills Add" at bounding box center [754, 126] width 171 height 284
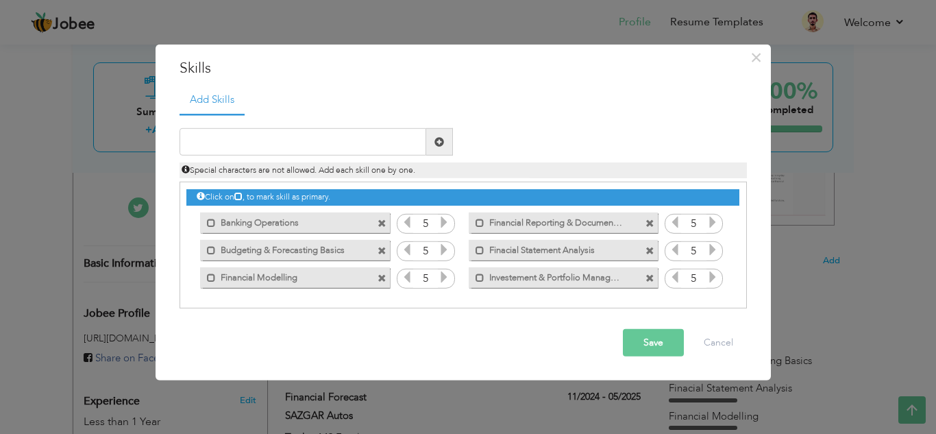
click at [864, 208] on div "× Skills Add Skills Duplicate entry Mark as primary skill. 5 5 5" at bounding box center [468, 217] width 936 height 434
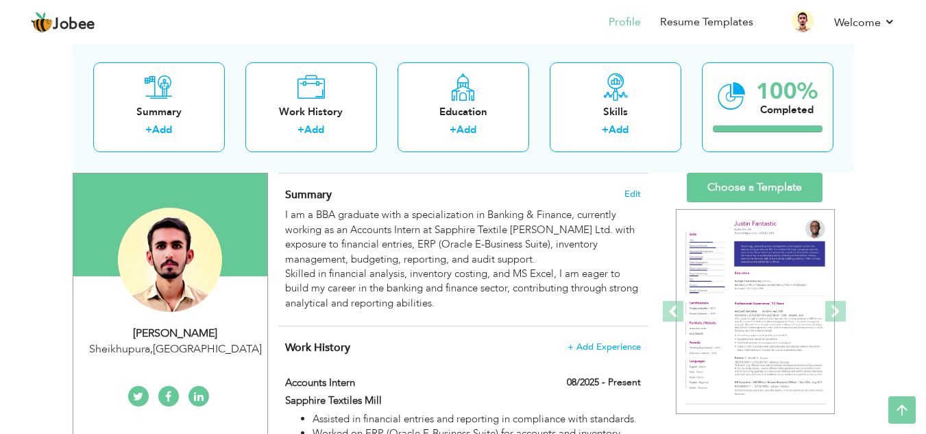
scroll to position [69, 0]
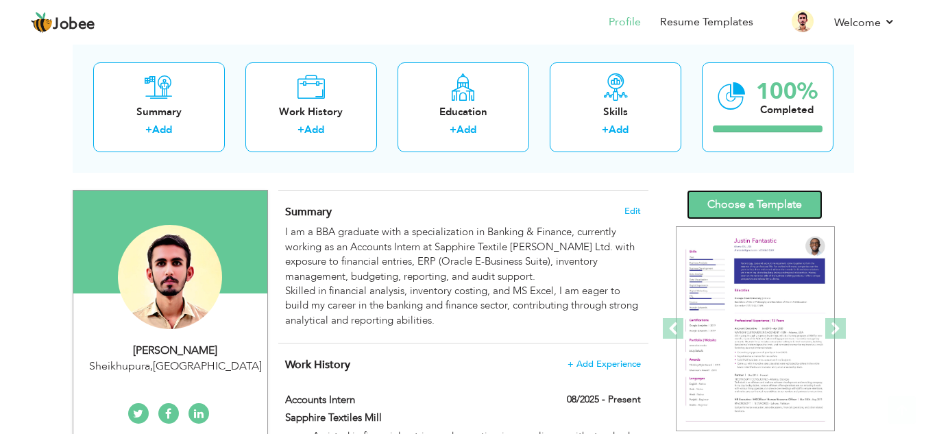
click at [775, 196] on link "Choose a Template" at bounding box center [754, 204] width 136 height 29
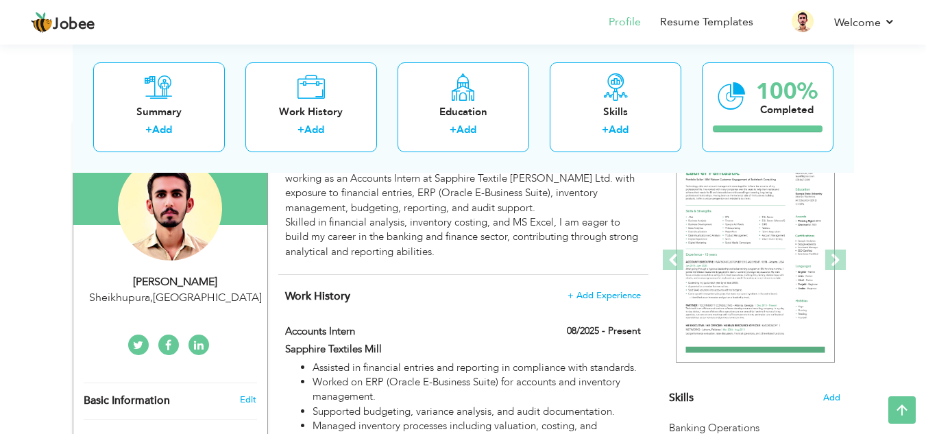
scroll to position [0, 0]
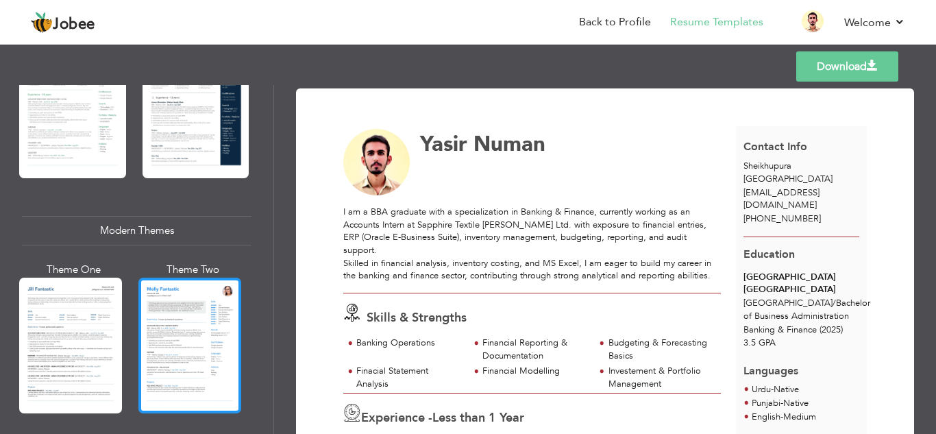
scroll to position [480, 0]
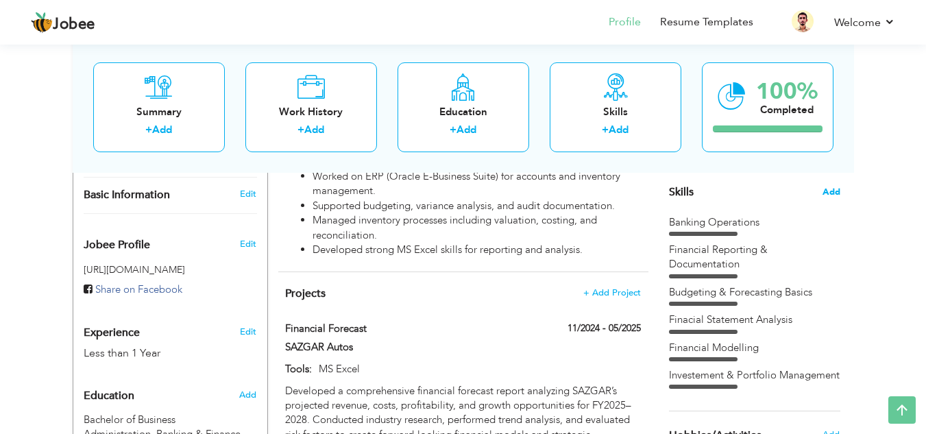
click at [834, 197] on span "Add" at bounding box center [831, 192] width 18 height 13
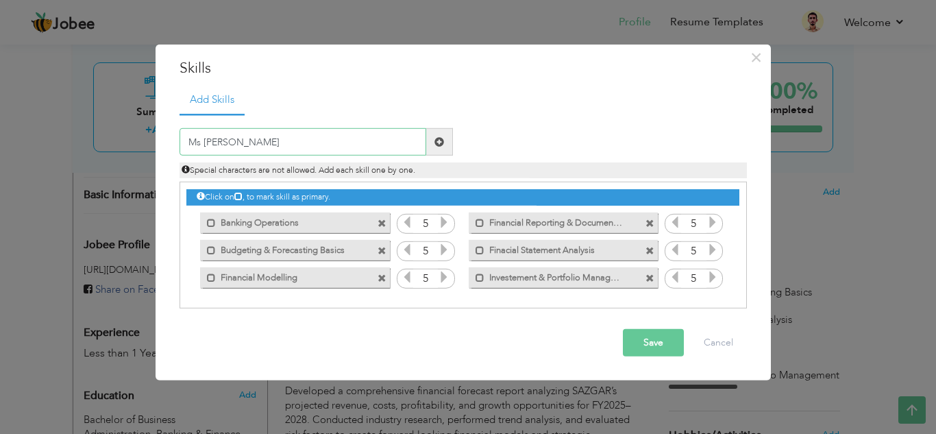
type input "Ms Excel"
click at [449, 147] on span at bounding box center [439, 141] width 27 height 27
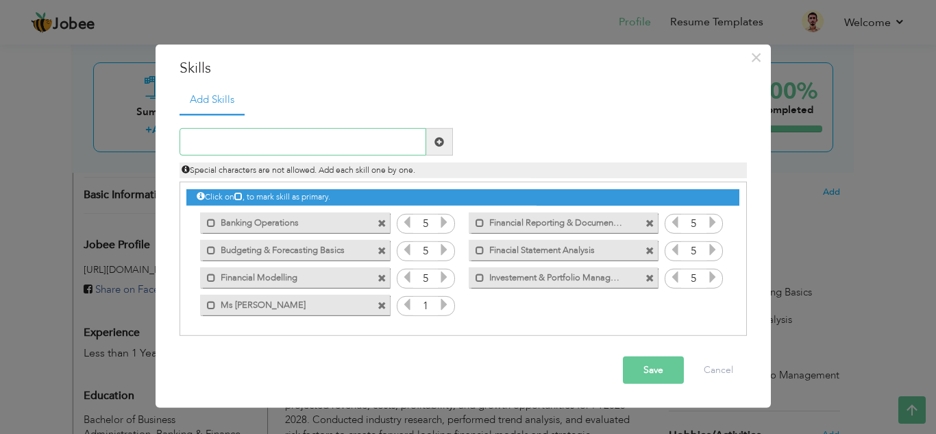
click at [374, 145] on input "text" at bounding box center [302, 141] width 247 height 27
type input "Ms powerpoint"
click at [436, 140] on span at bounding box center [439, 142] width 10 height 10
click at [646, 303] on span at bounding box center [649, 305] width 9 height 9
click at [646, 303] on div "Click on , to mark skill as primary. Mark as primary skill. Banking Operations …" at bounding box center [462, 250] width 552 height 136
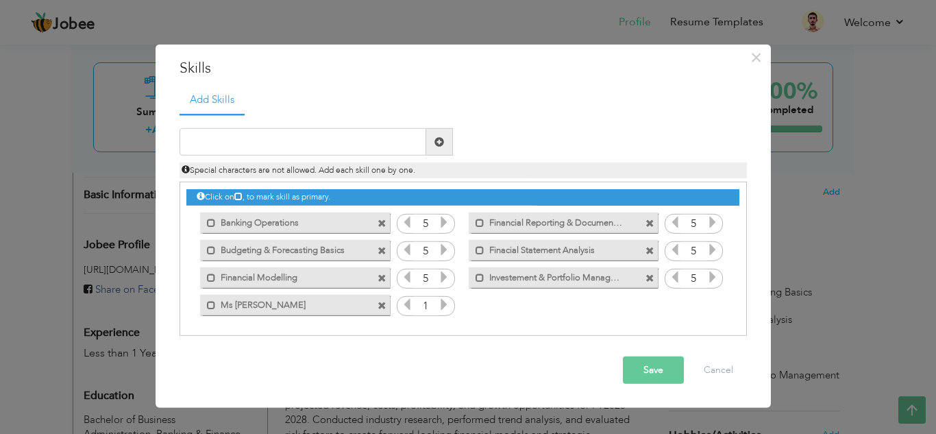
click at [646, 303] on div "Click on , to mark skill as primary. Mark as primary skill. Banking Operations …" at bounding box center [462, 250] width 552 height 136
click at [647, 277] on span at bounding box center [649, 277] width 9 height 9
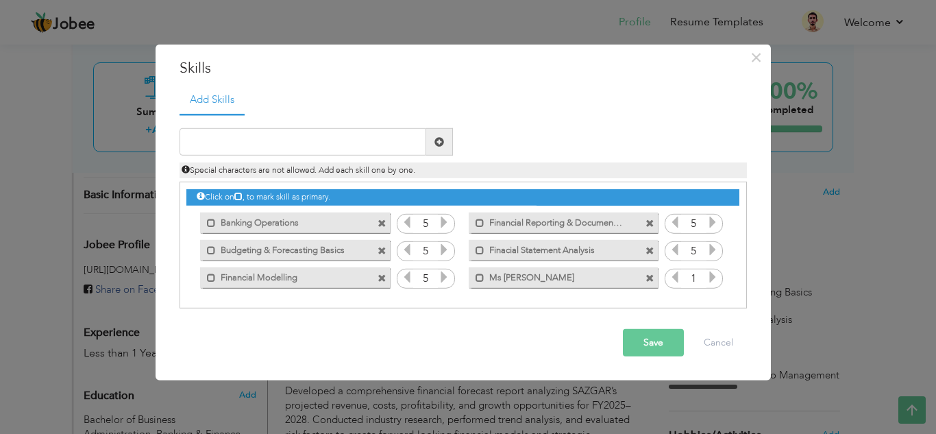
click at [380, 220] on span at bounding box center [381, 223] width 9 height 9
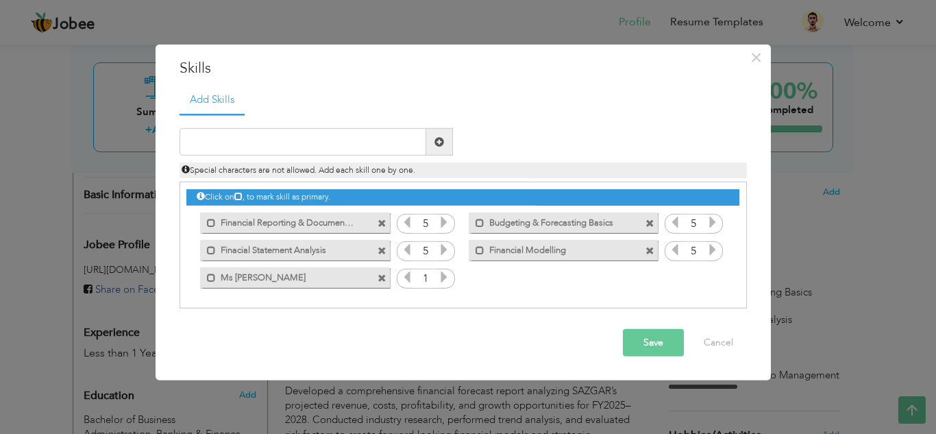
click at [380, 221] on span at bounding box center [381, 223] width 9 height 9
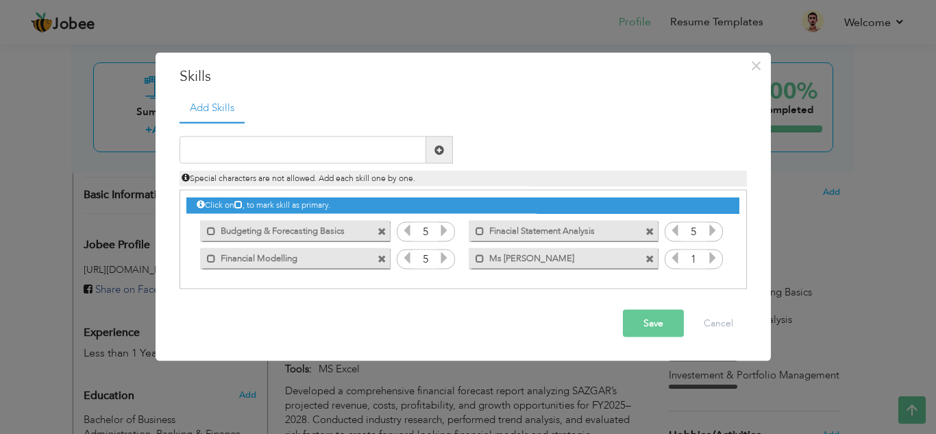
click at [379, 227] on span at bounding box center [381, 231] width 9 height 9
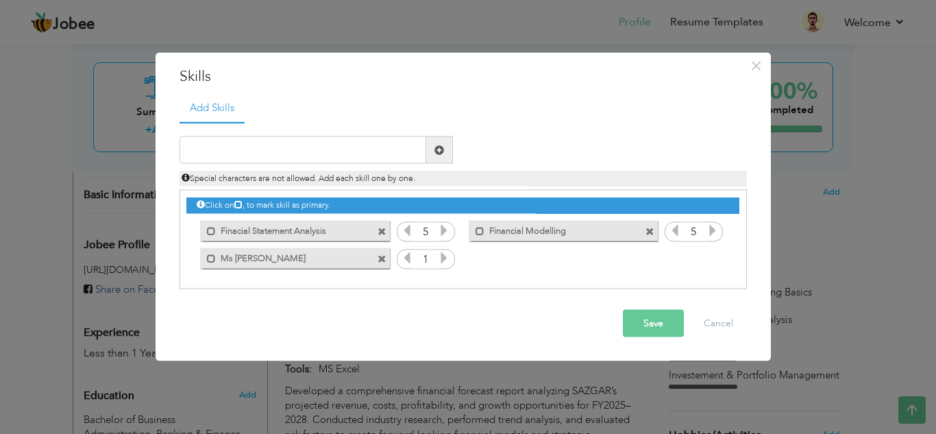
click at [385, 258] on span at bounding box center [381, 258] width 9 height 9
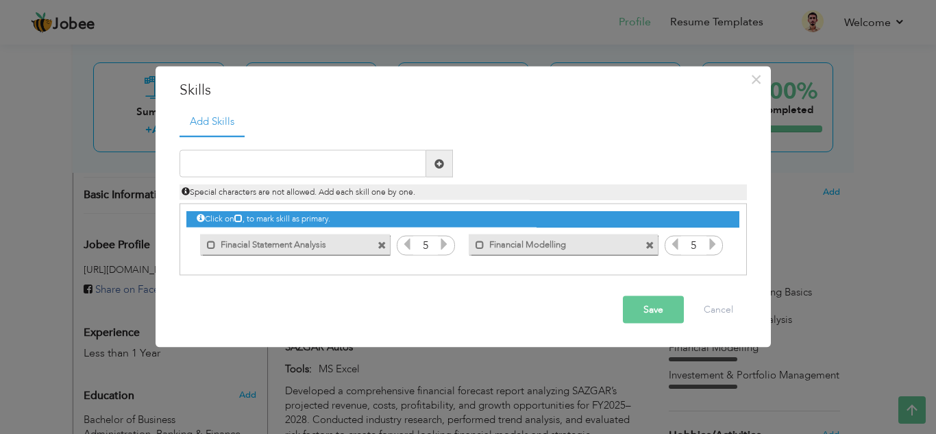
click at [650, 243] on span at bounding box center [649, 244] width 9 height 9
click at [274, 157] on input "text" at bounding box center [302, 163] width 247 height 27
type input "M"
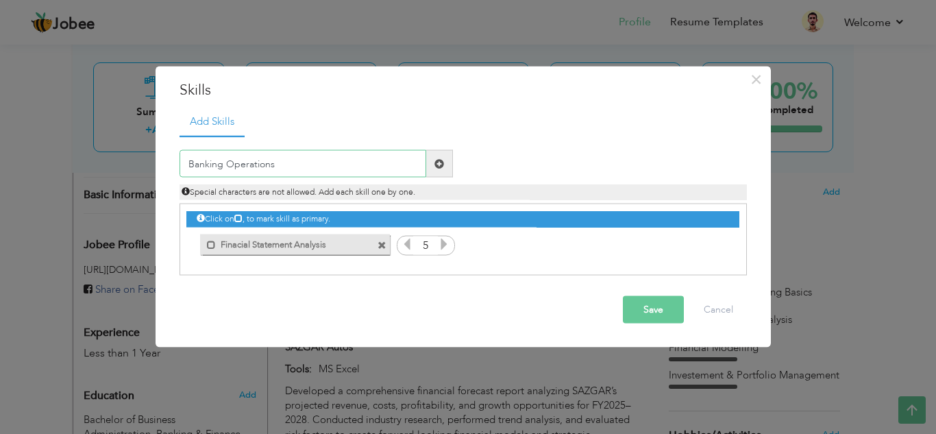
type input "Banking Operations"
click at [438, 165] on span at bounding box center [439, 163] width 10 height 10
click at [270, 165] on input "text" at bounding box center [302, 163] width 247 height 27
type input "ainas"
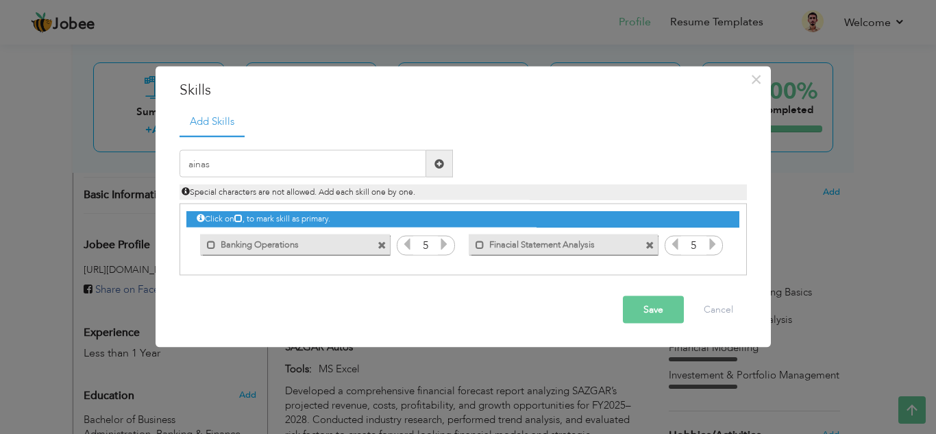
click at [442, 164] on span at bounding box center [439, 163] width 10 height 10
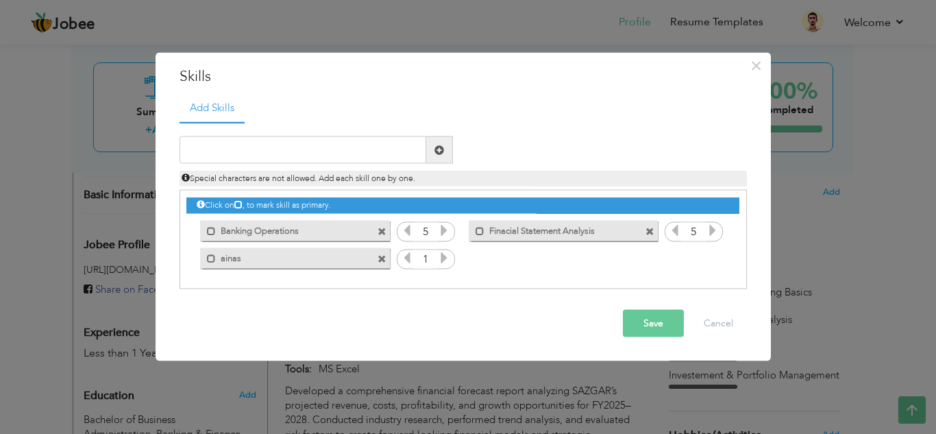
click at [647, 230] on span at bounding box center [649, 231] width 9 height 9
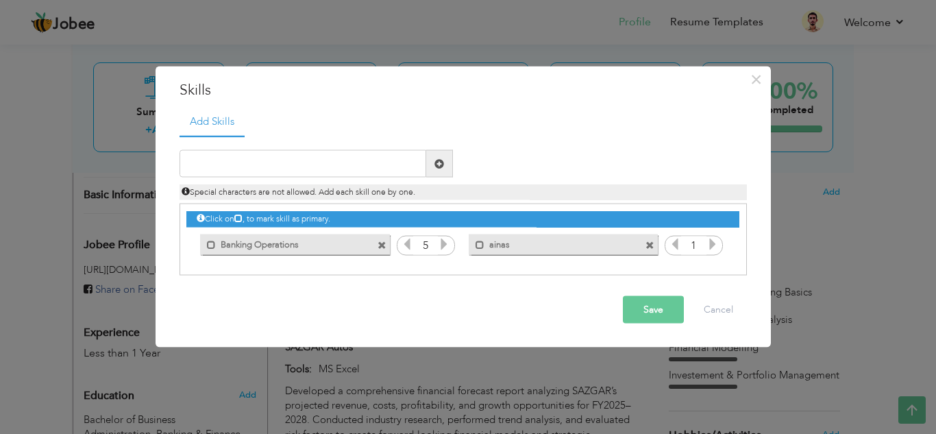
click at [382, 248] on span at bounding box center [381, 244] width 9 height 9
click at [380, 243] on span at bounding box center [381, 244] width 9 height 9
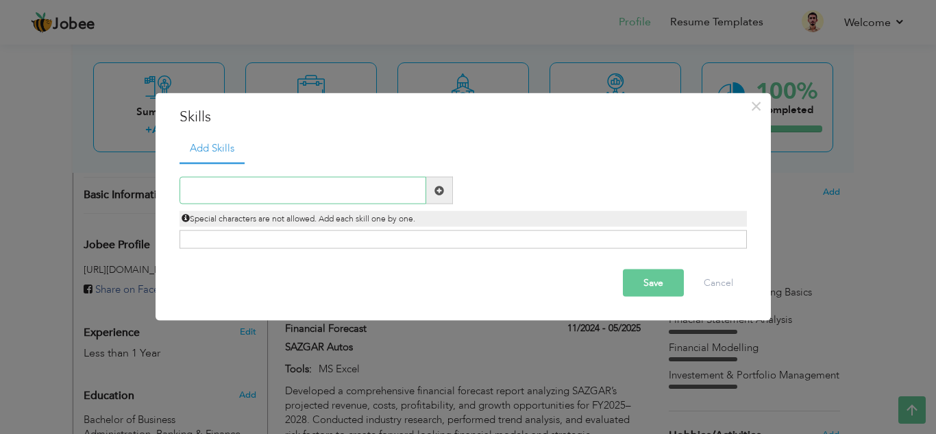
click at [239, 201] on input "text" at bounding box center [302, 190] width 247 height 27
type input "Financial Statement Analysis"
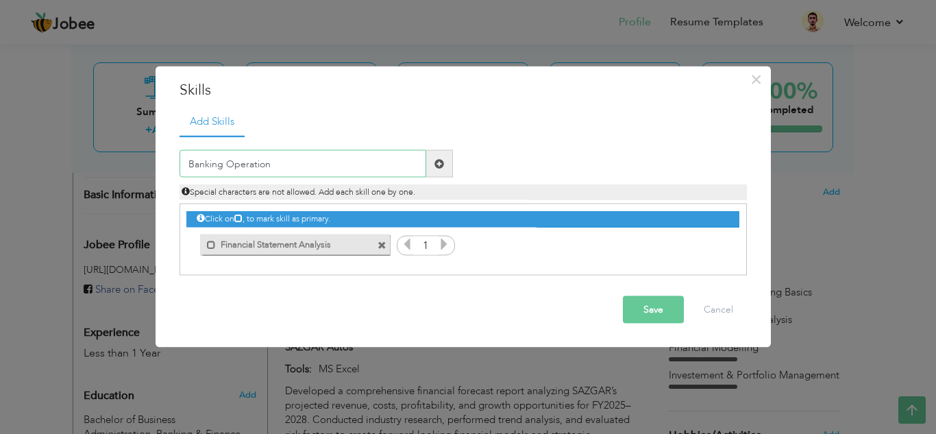
type input "Banking Operations"
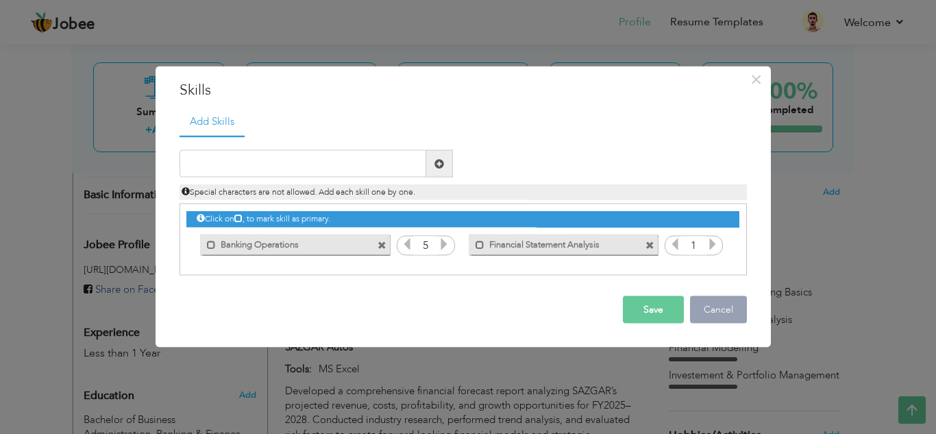
click at [742, 310] on button "Cancel" at bounding box center [718, 309] width 57 height 27
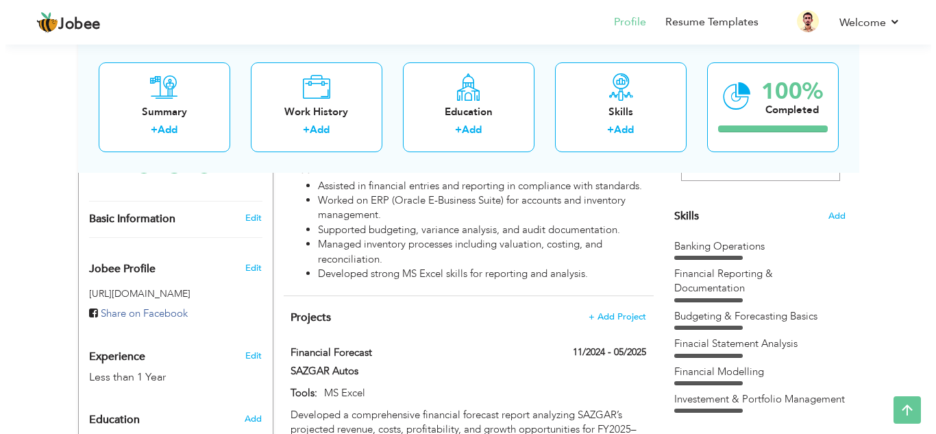
scroll to position [343, 0]
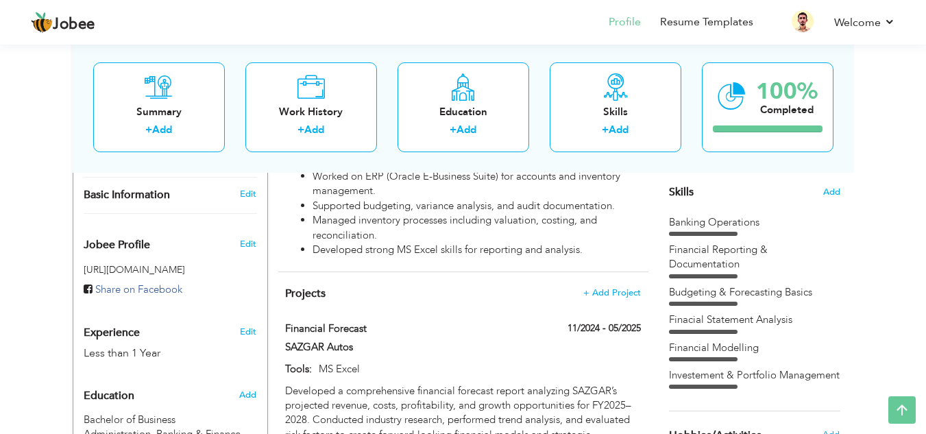
drag, startPoint x: 682, startPoint y: 295, endPoint x: 698, endPoint y: 229, distance: 67.1
click at [698, 229] on div "Banking Operations Financial Reporting & Documentation Budgeting & Forecasting …" at bounding box center [754, 302] width 171 height 174
click at [826, 193] on span "Add" at bounding box center [831, 192] width 18 height 13
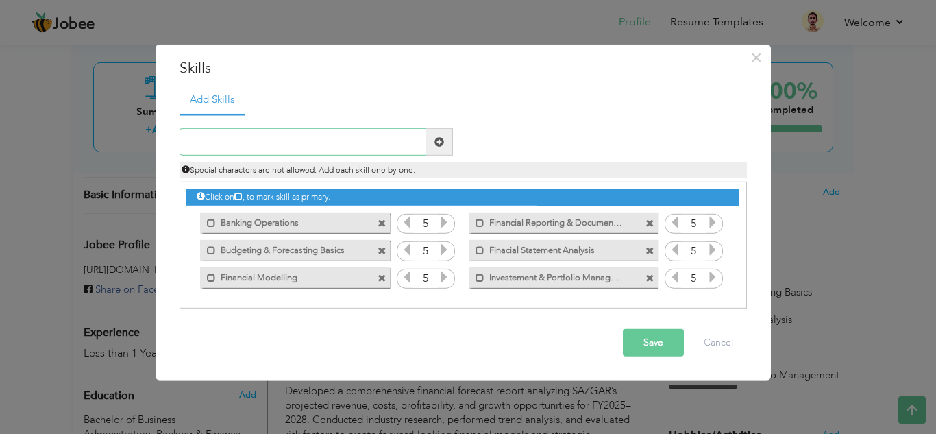
click at [227, 141] on input "text" at bounding box center [302, 141] width 247 height 27
type input "Analytical Skills"
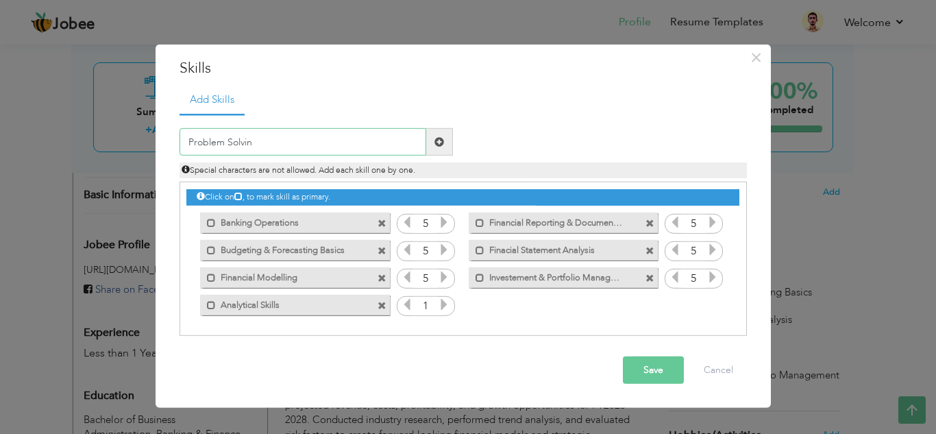
type input "Problem Solving"
type input "MS Office"
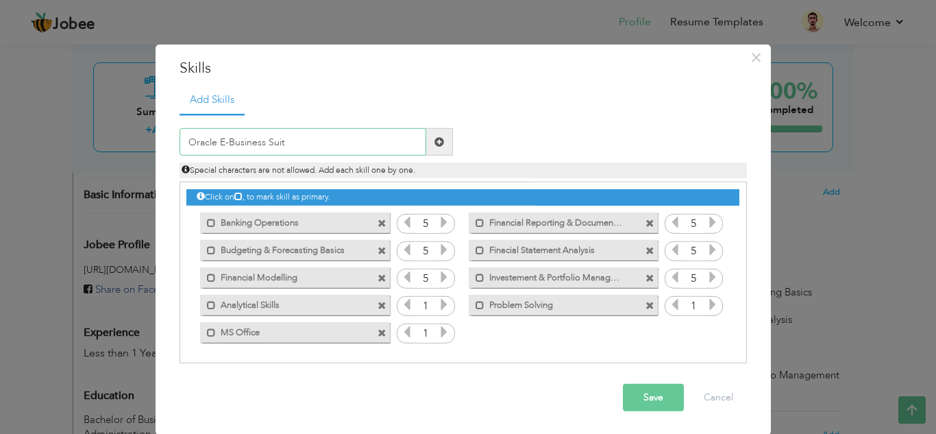
type input "Oracle E-Business Suite"
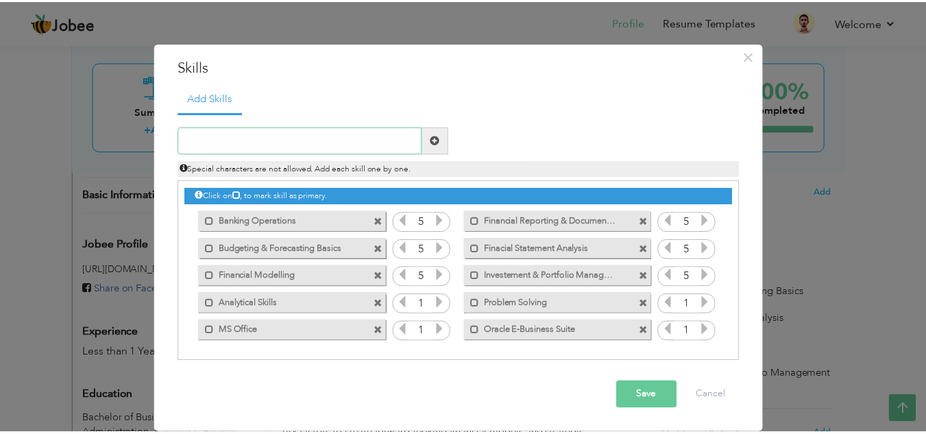
scroll to position [0, 0]
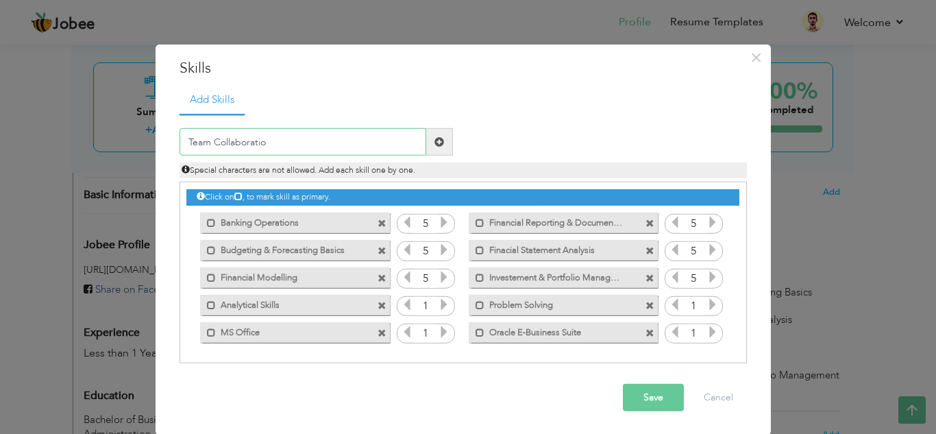
type input "Team Collaboration"
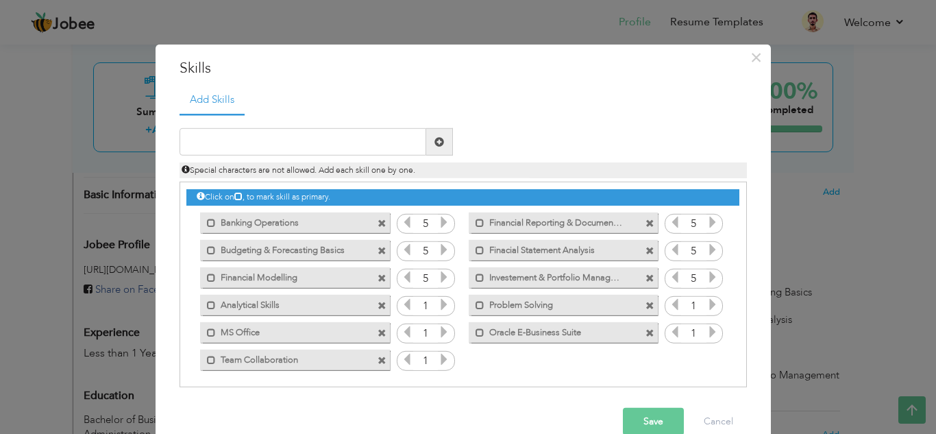
click at [438, 301] on icon at bounding box center [444, 304] width 12 height 12
click at [438, 305] on icon at bounding box center [444, 304] width 12 height 12
click at [438, 306] on icon at bounding box center [444, 304] width 12 height 12
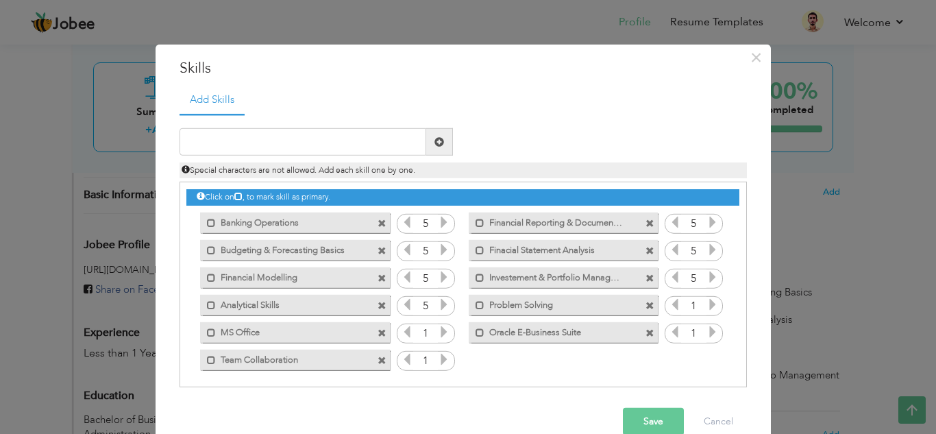
click at [438, 306] on icon at bounding box center [444, 304] width 12 height 12
click at [438, 336] on icon at bounding box center [444, 331] width 12 height 12
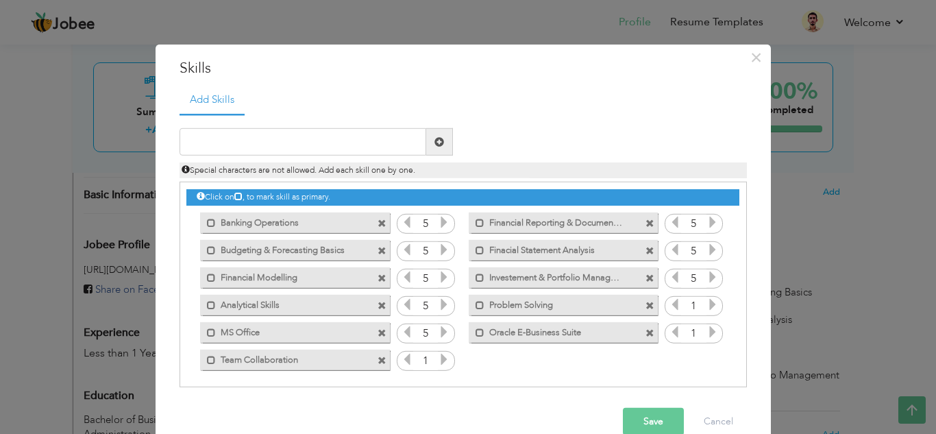
click at [438, 335] on icon at bounding box center [444, 331] width 12 height 12
click at [438, 358] on icon at bounding box center [444, 359] width 12 height 12
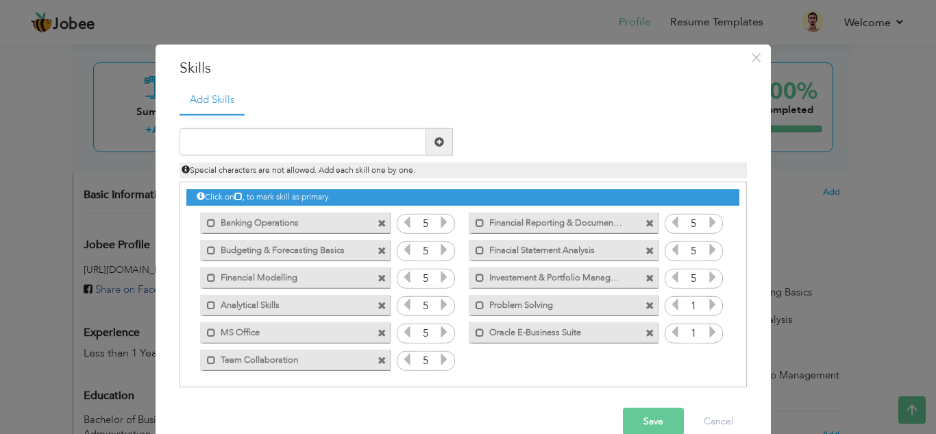
click at [438, 359] on icon at bounding box center [444, 359] width 12 height 12
click at [706, 300] on icon at bounding box center [712, 304] width 12 height 12
click at [706, 301] on icon at bounding box center [712, 304] width 12 height 12
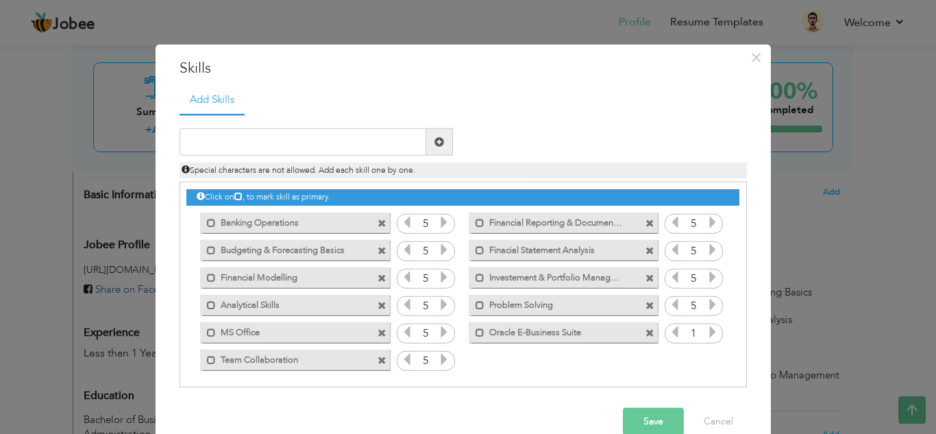
click at [706, 301] on icon at bounding box center [712, 304] width 12 height 12
click at [706, 334] on icon at bounding box center [712, 331] width 12 height 12
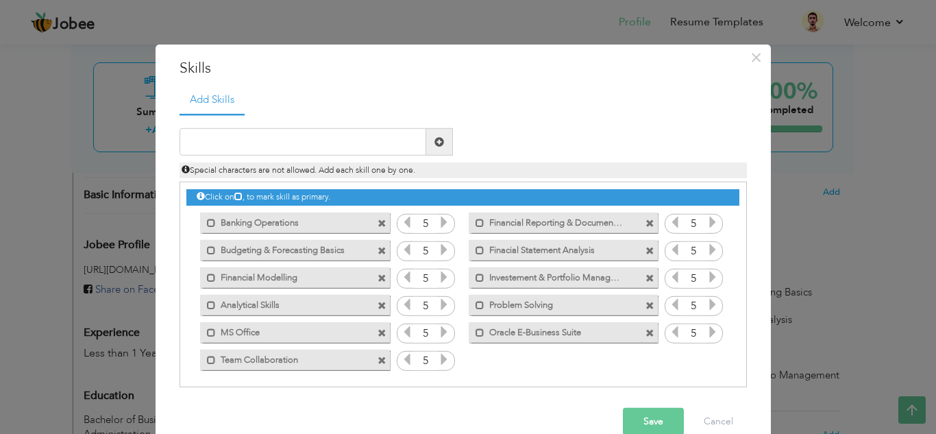
click at [706, 334] on icon at bounding box center [712, 331] width 12 height 12
click at [645, 424] on button "Save" at bounding box center [653, 421] width 61 height 27
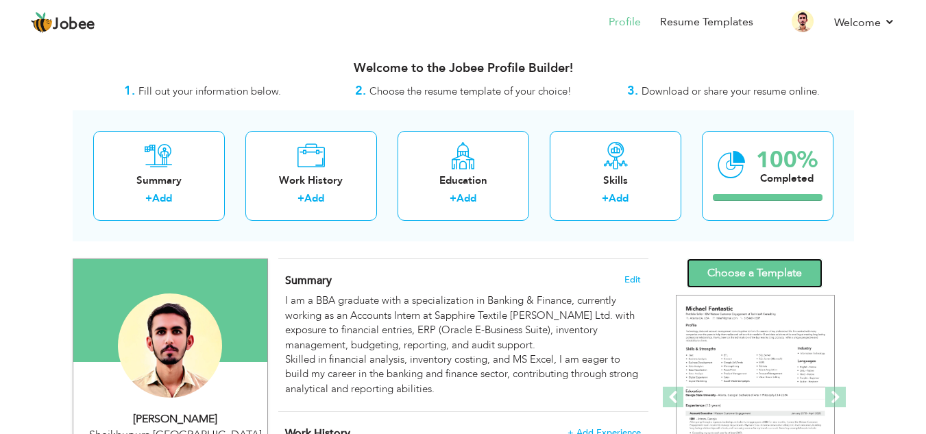
click at [773, 280] on link "Choose a Template" at bounding box center [754, 272] width 136 height 29
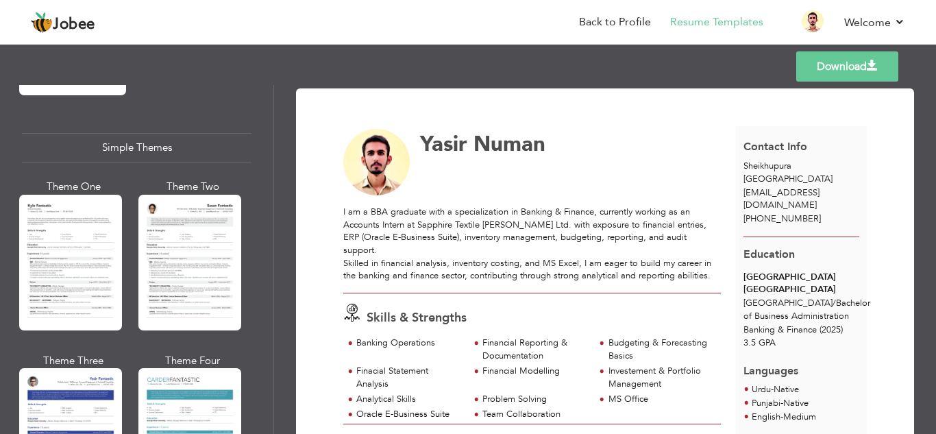
scroll to position [2444, 0]
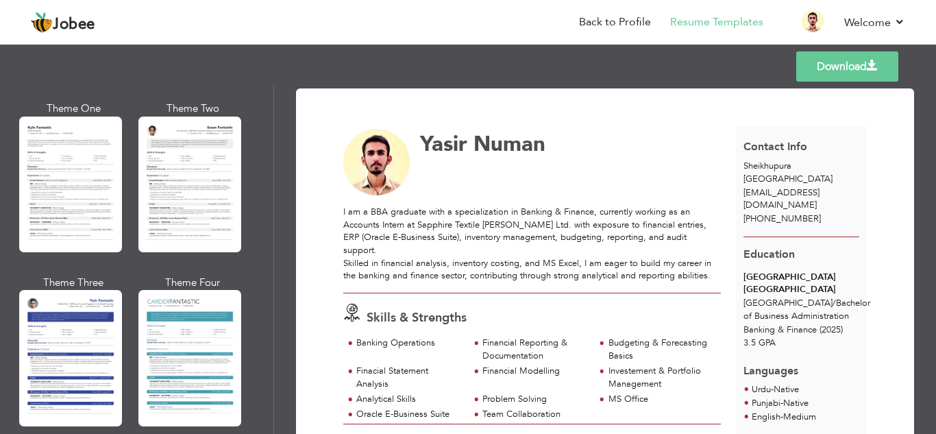
click at [84, 192] on div at bounding box center [70, 184] width 103 height 136
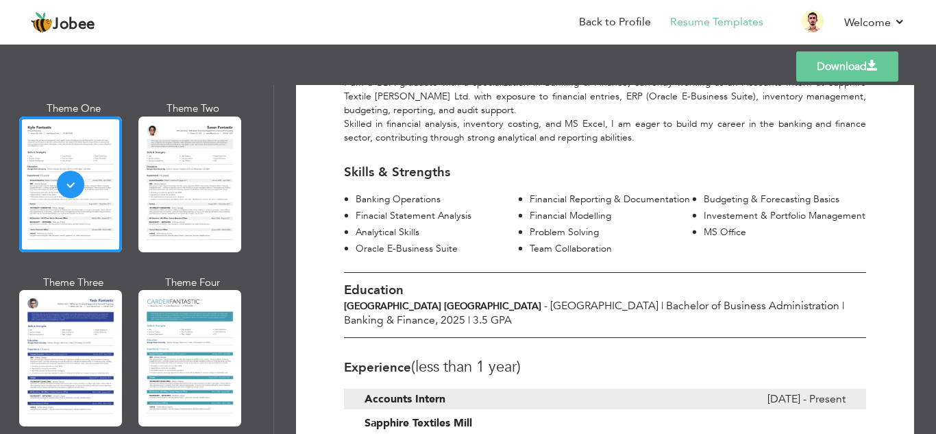
scroll to position [0, 0]
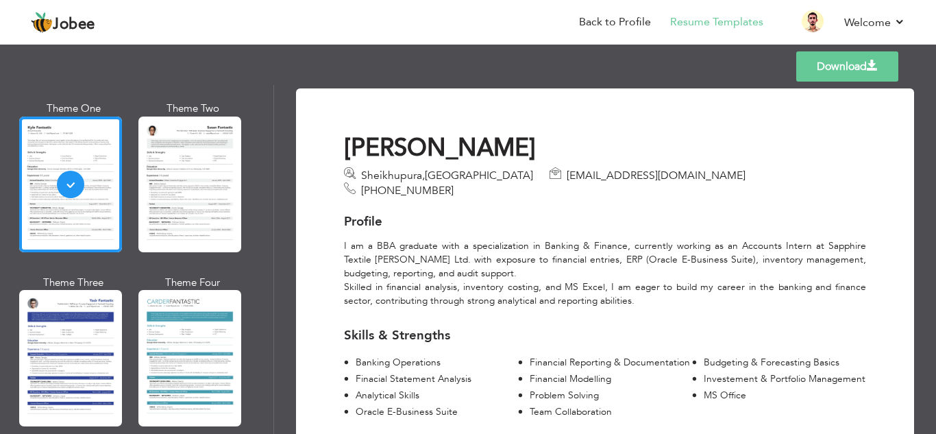
click at [820, 65] on link "Download" at bounding box center [847, 66] width 102 height 30
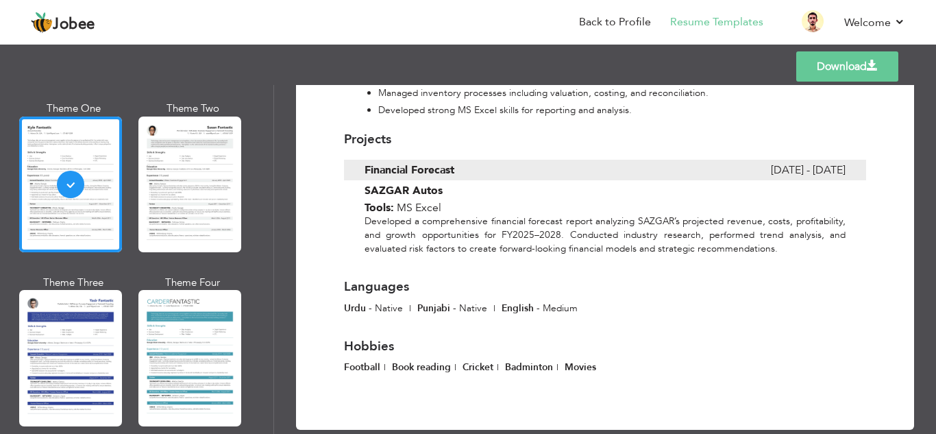
scroll to position [574, 0]
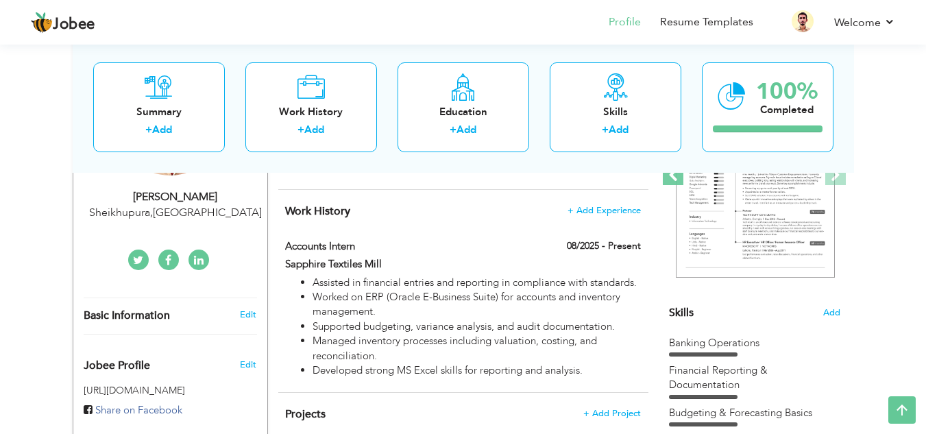
scroll to position [206, 0]
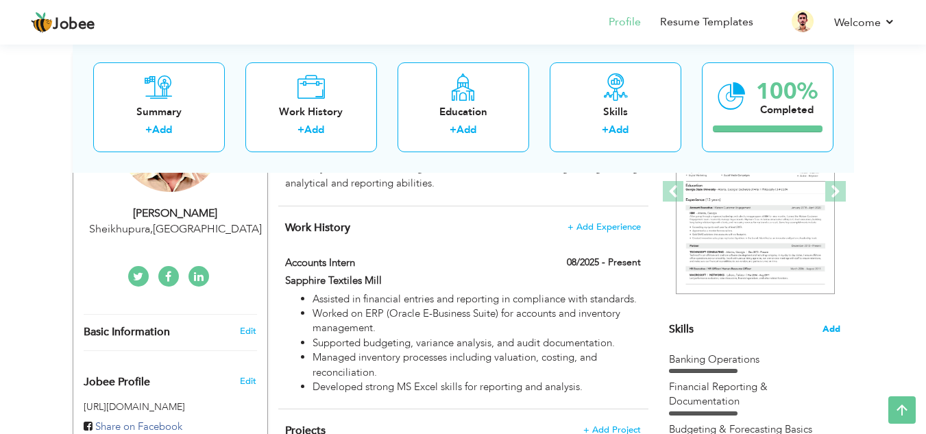
click at [828, 330] on span "Add" at bounding box center [831, 329] width 18 height 13
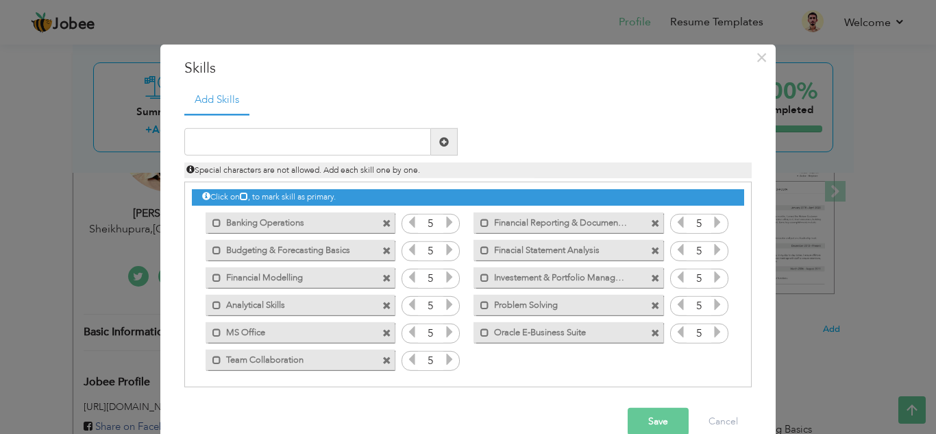
click at [383, 360] on span at bounding box center [386, 360] width 9 height 9
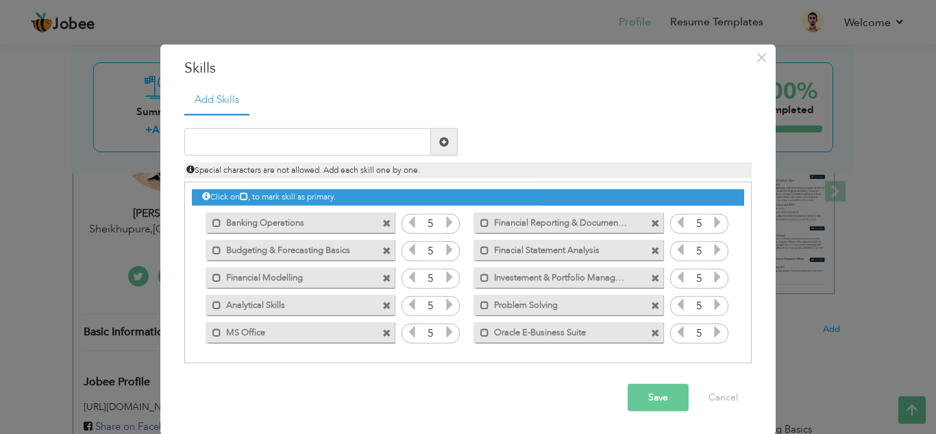
click at [651, 303] on span at bounding box center [655, 305] width 9 height 9
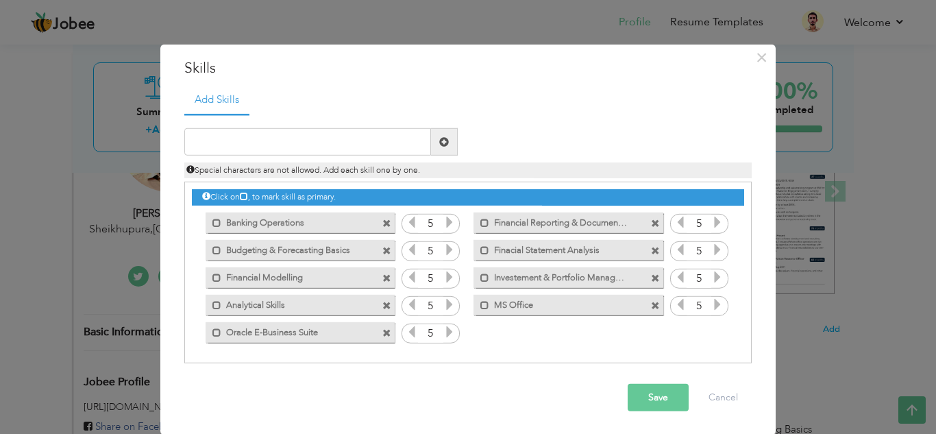
click at [654, 402] on button "Save" at bounding box center [658, 397] width 61 height 27
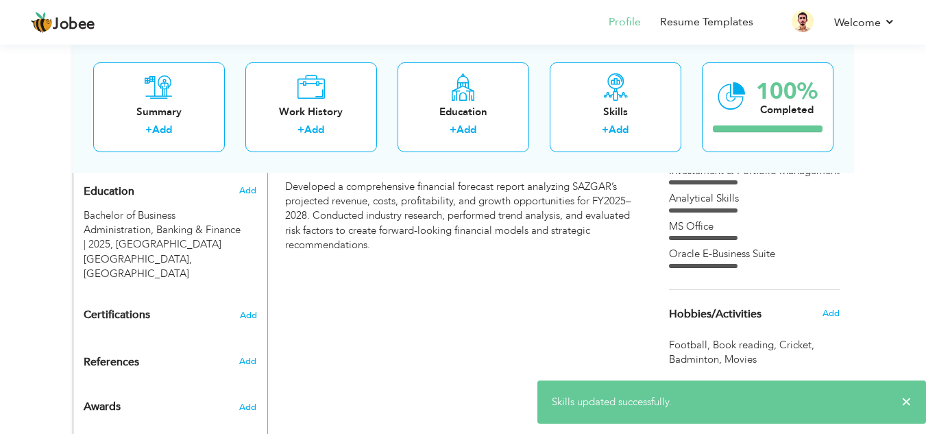
scroll to position [0, 0]
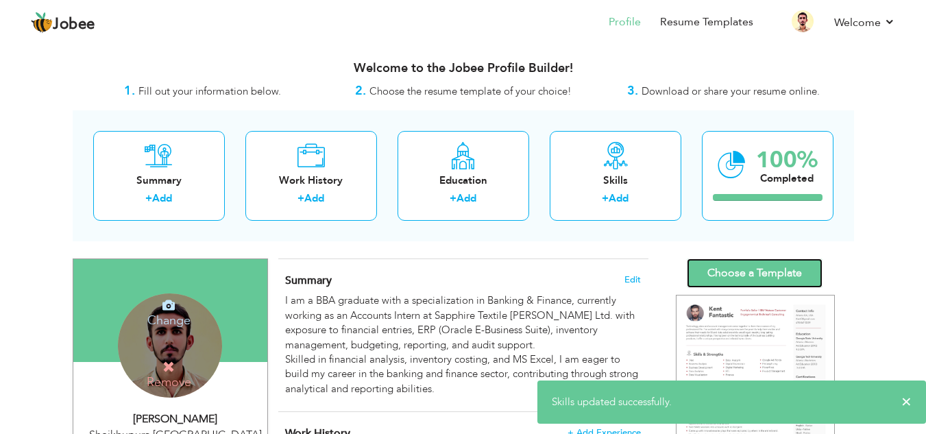
click at [768, 266] on link "Choose a Template" at bounding box center [754, 272] width 136 height 29
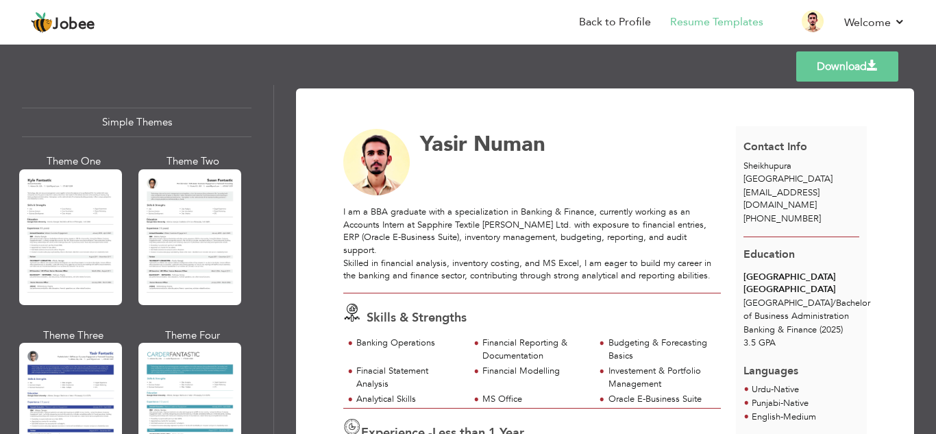
scroll to position [2444, 0]
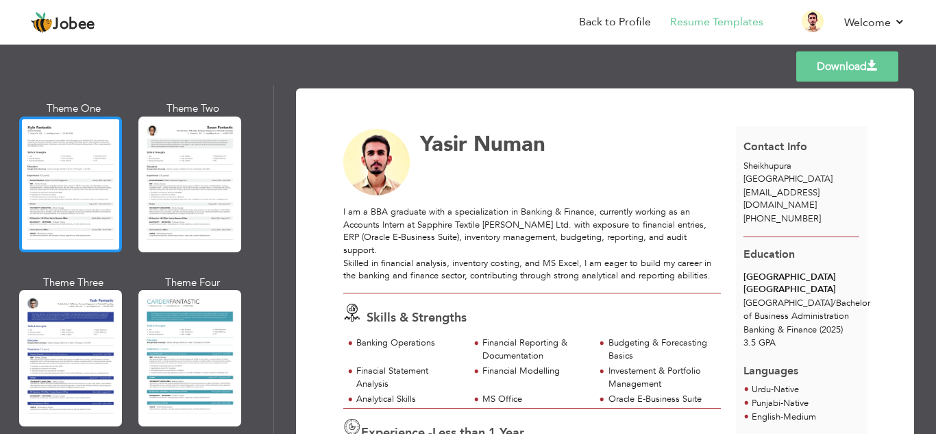
click at [48, 191] on div at bounding box center [70, 184] width 103 height 136
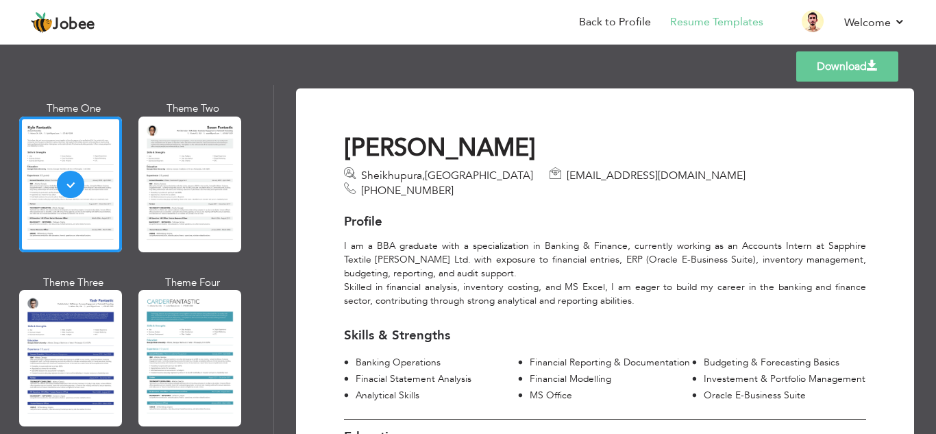
click at [825, 55] on link "Download" at bounding box center [847, 66] width 102 height 30
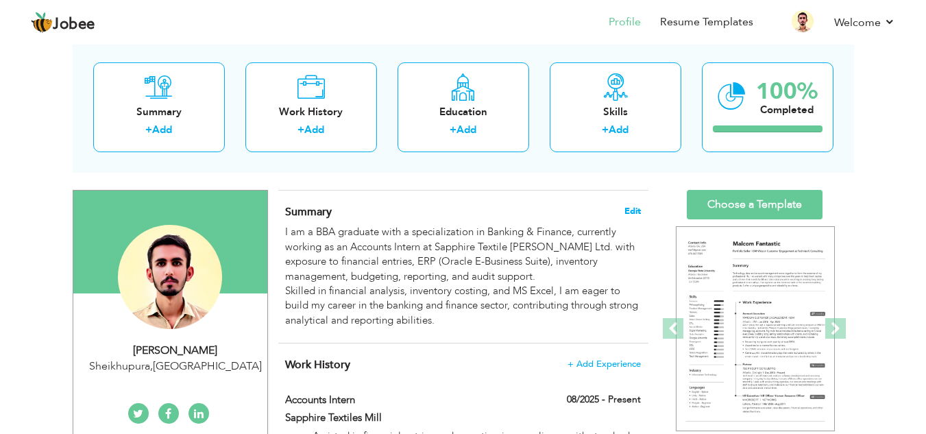
click at [634, 207] on span "Edit" at bounding box center [632, 211] width 16 height 10
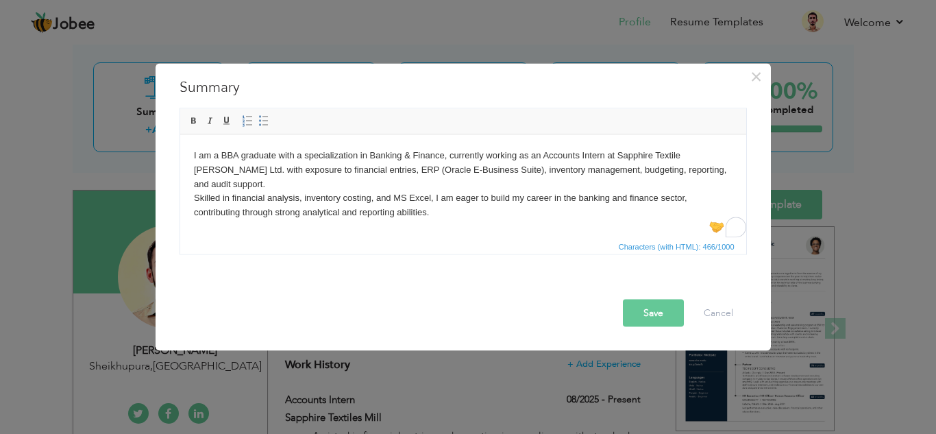
click at [193, 183] on body "I am a BBA graduate with a specialization in Banking & Finance, currently worki…" at bounding box center [462, 183] width 538 height 71
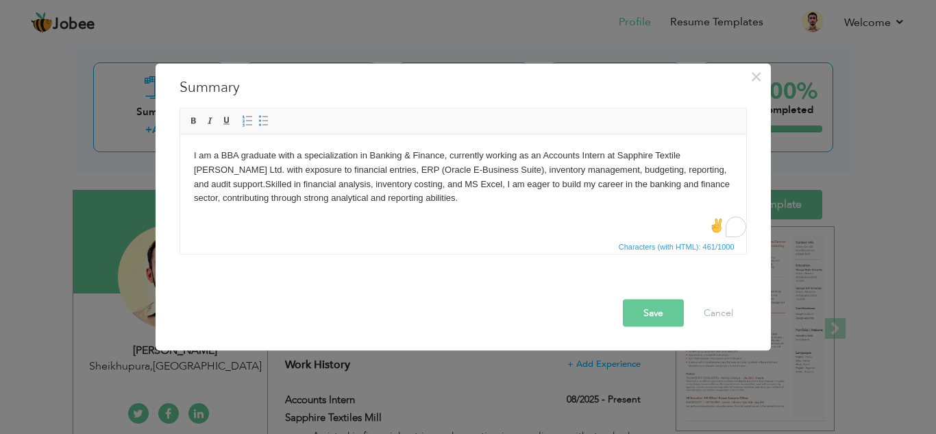
click at [636, 314] on button "Save" at bounding box center [653, 312] width 61 height 27
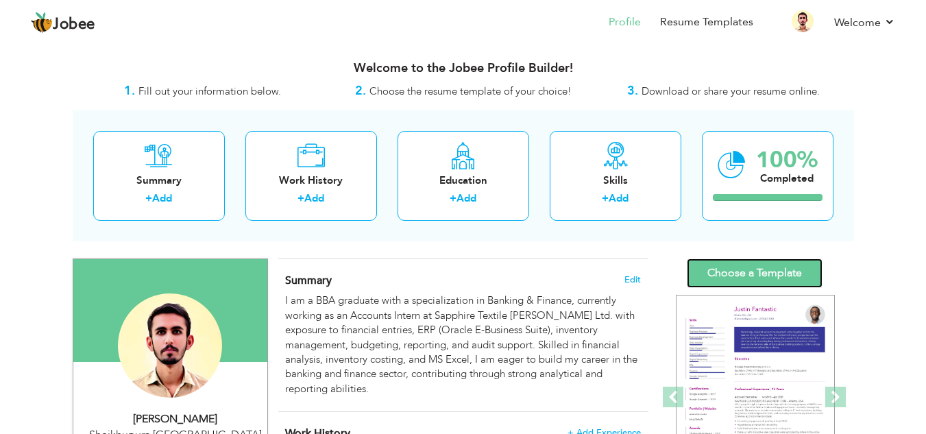
click at [743, 266] on link "Choose a Template" at bounding box center [754, 272] width 136 height 29
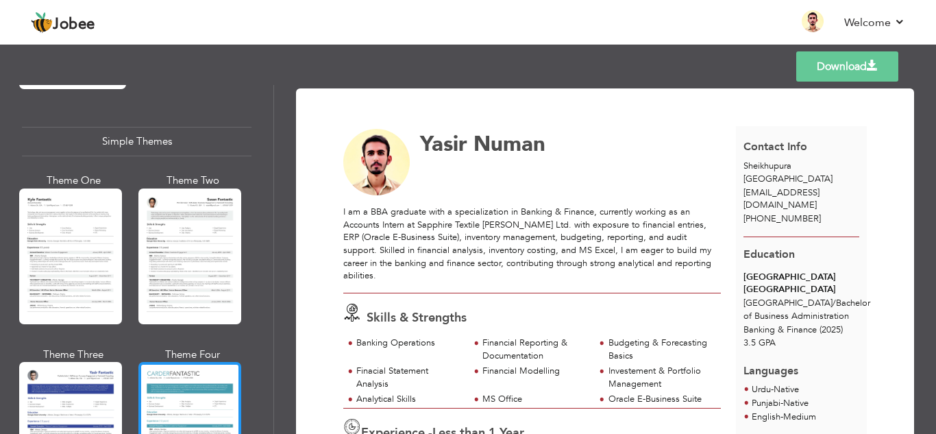
scroll to position [2444, 0]
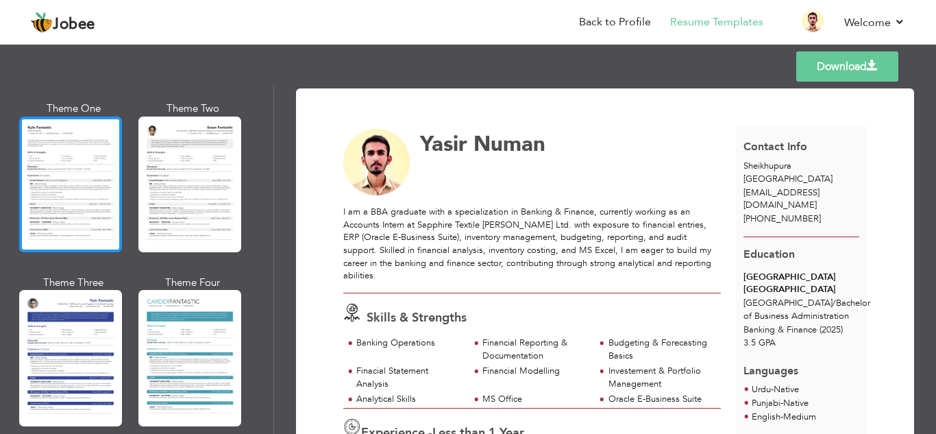
click at [75, 177] on div at bounding box center [70, 184] width 103 height 136
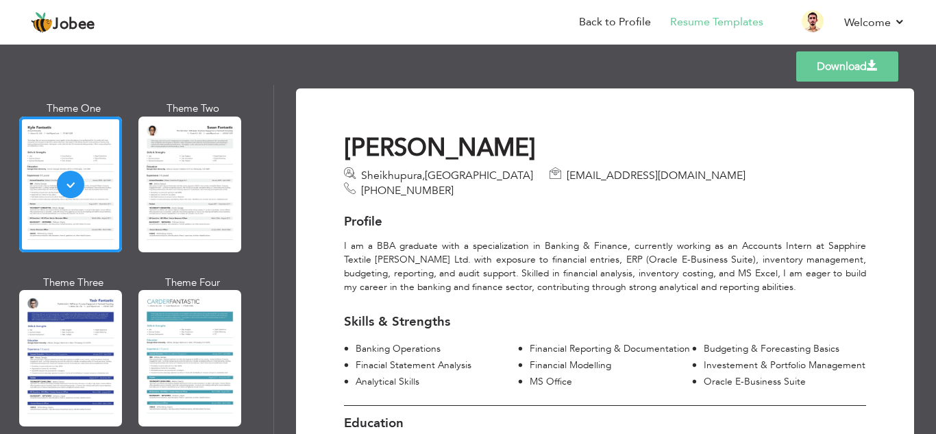
click at [821, 71] on link "Download" at bounding box center [847, 66] width 102 height 30
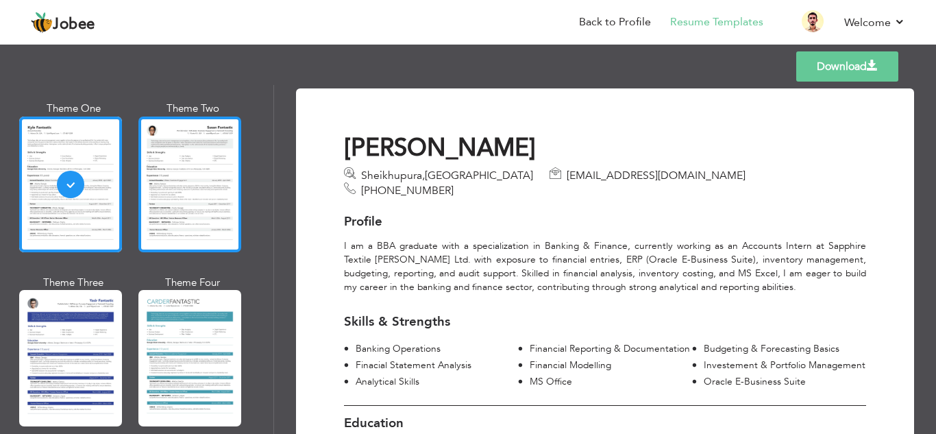
click at [187, 171] on div at bounding box center [189, 184] width 103 height 136
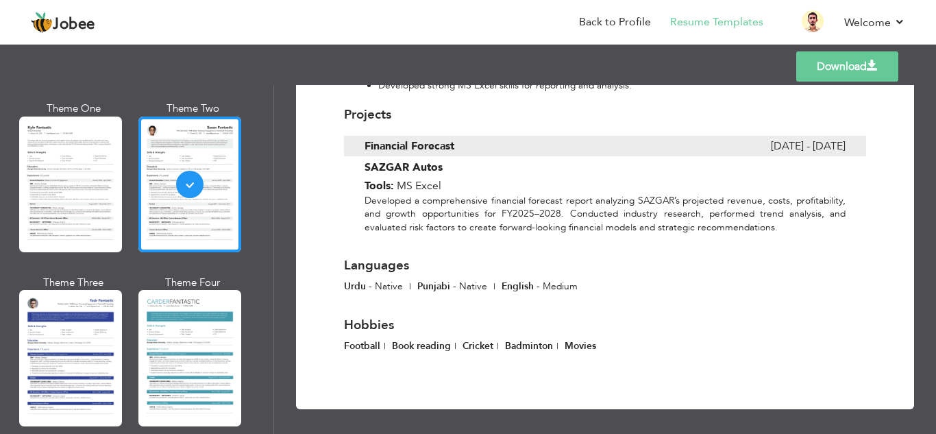
scroll to position [167, 0]
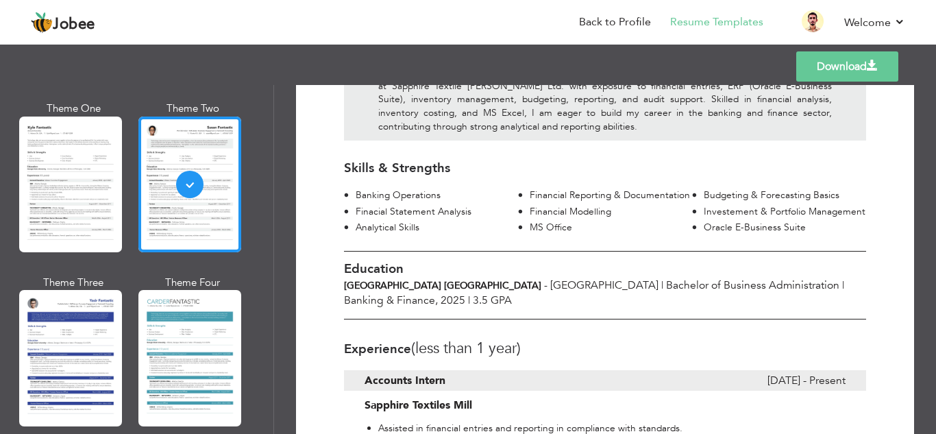
click at [841, 55] on link "Download" at bounding box center [847, 66] width 102 height 30
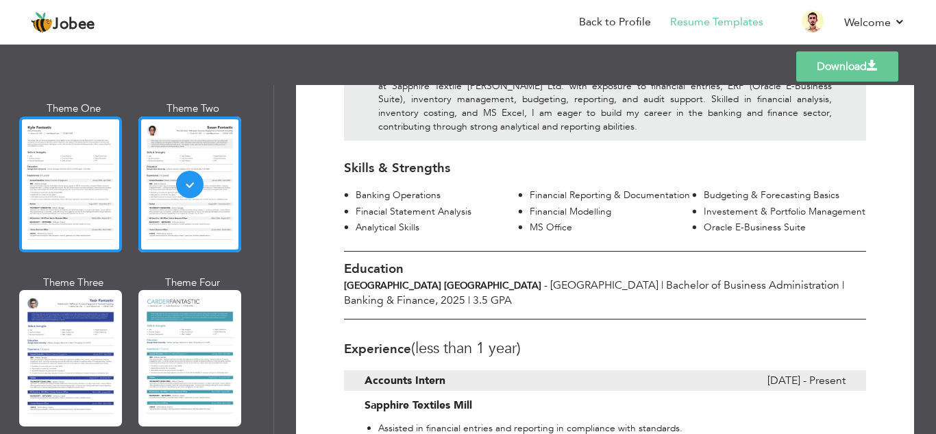
click at [67, 175] on div at bounding box center [70, 184] width 103 height 136
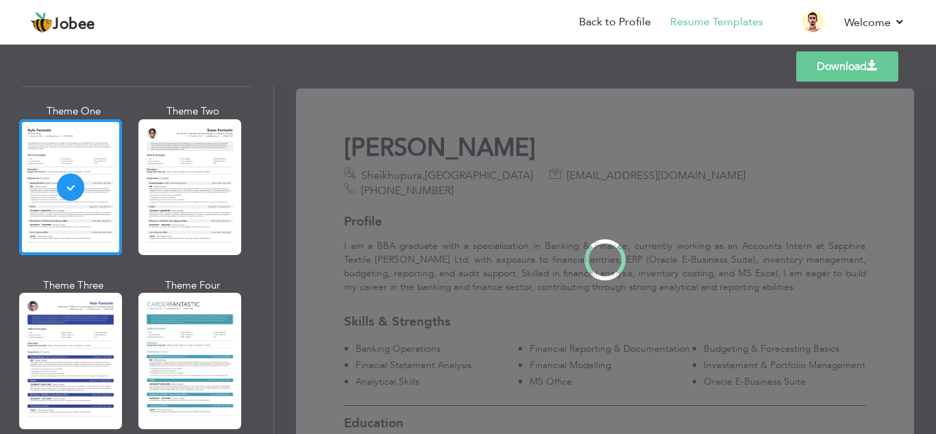
scroll to position [2444, 0]
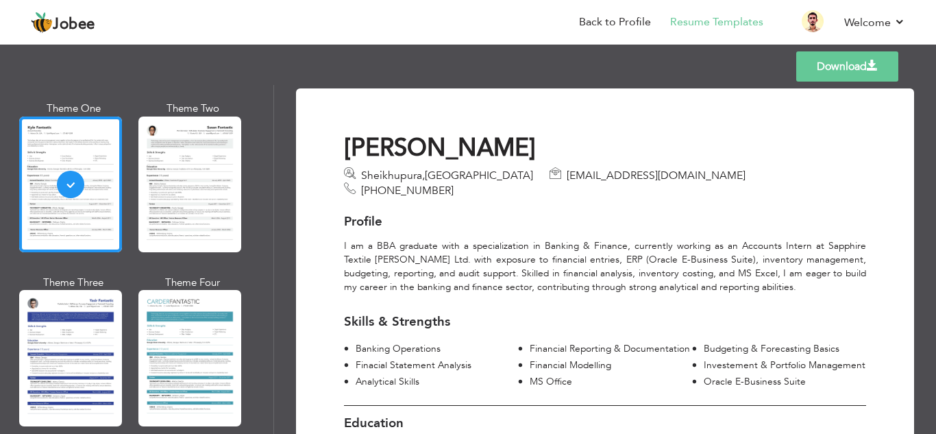
click at [836, 69] on link "Download" at bounding box center [847, 66] width 102 height 30
